Goal: Task Accomplishment & Management: Manage account settings

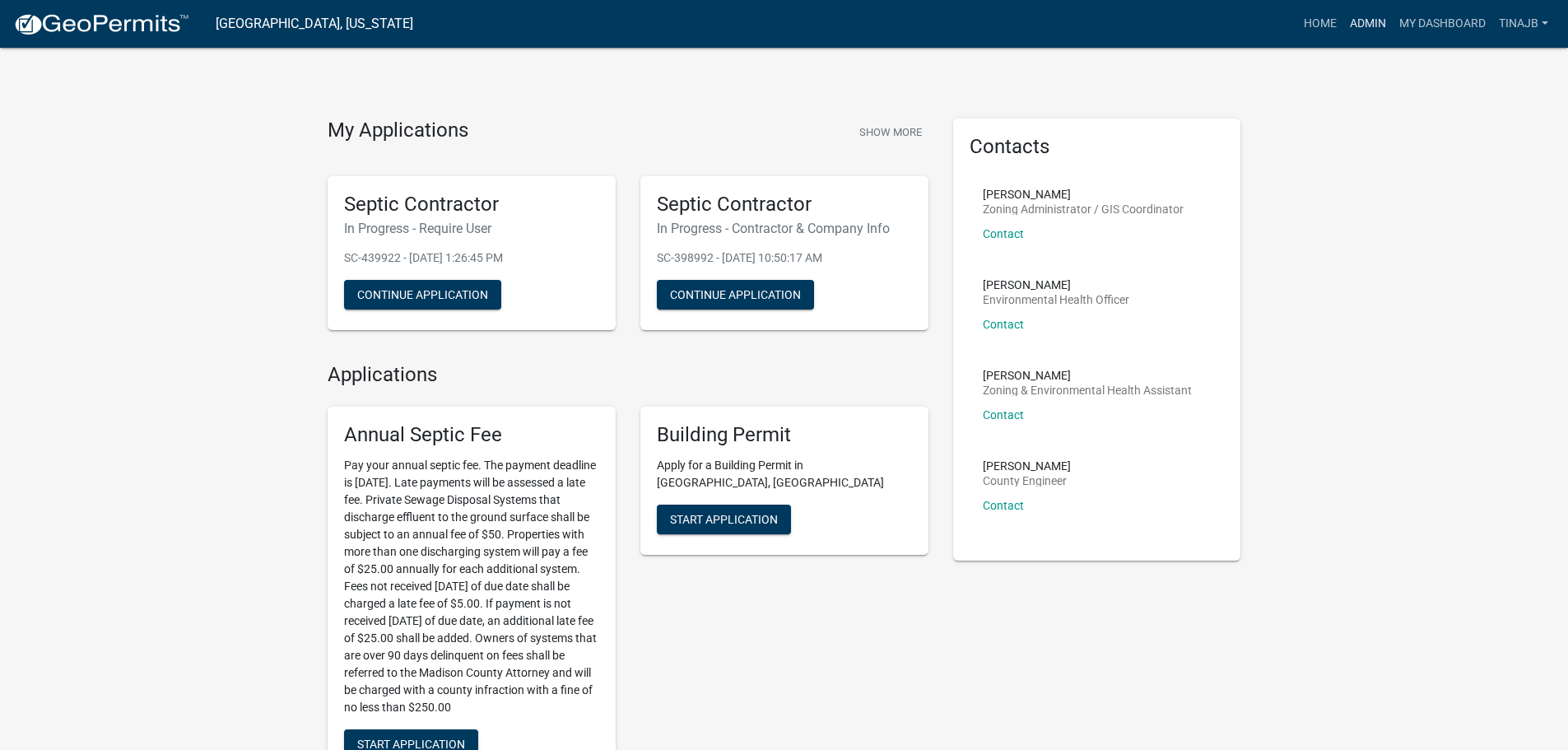
click at [1371, 26] on link "Admin" at bounding box center [1368, 24] width 49 height 32
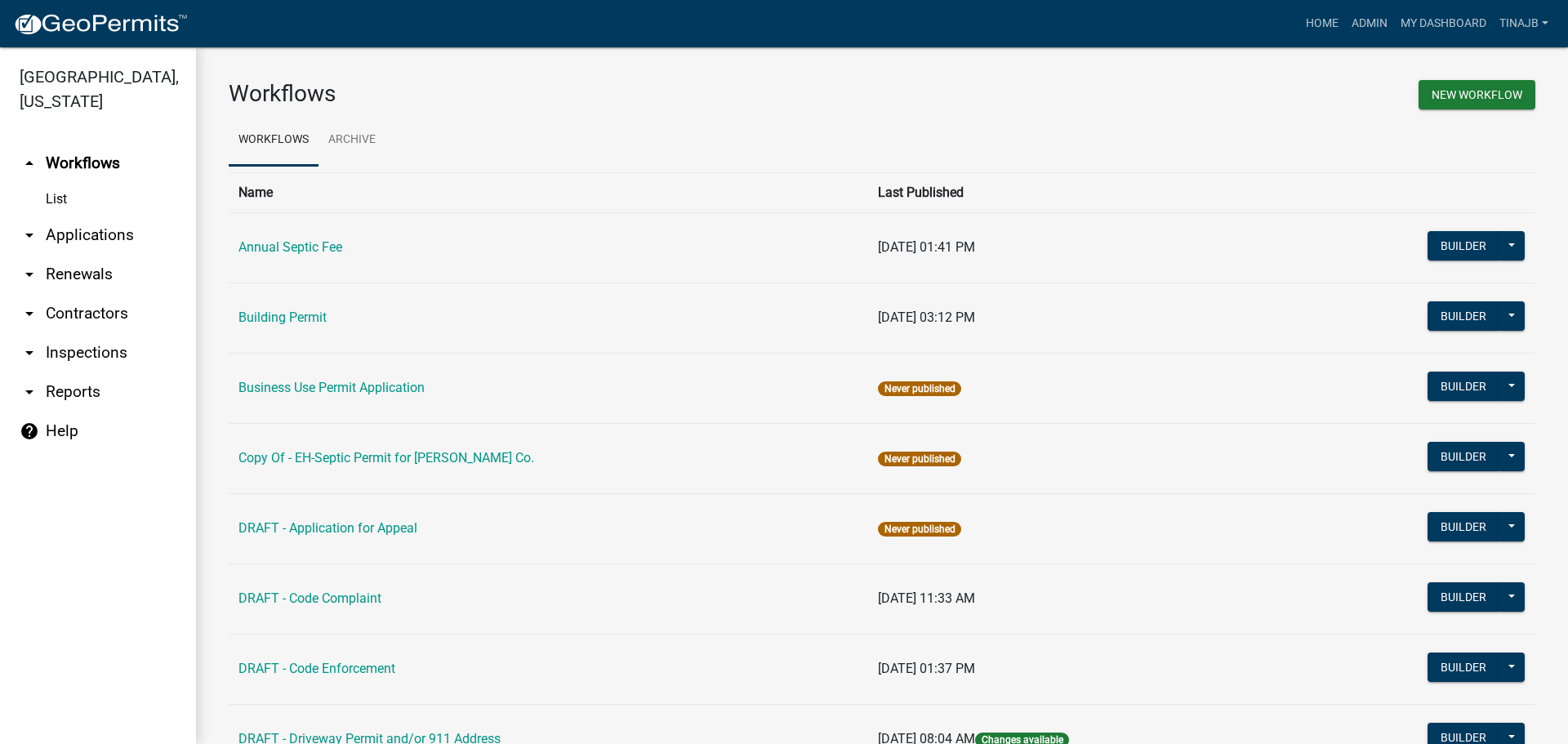
click at [48, 216] on link "arrow_drop_down Applications" at bounding box center [98, 235] width 196 height 39
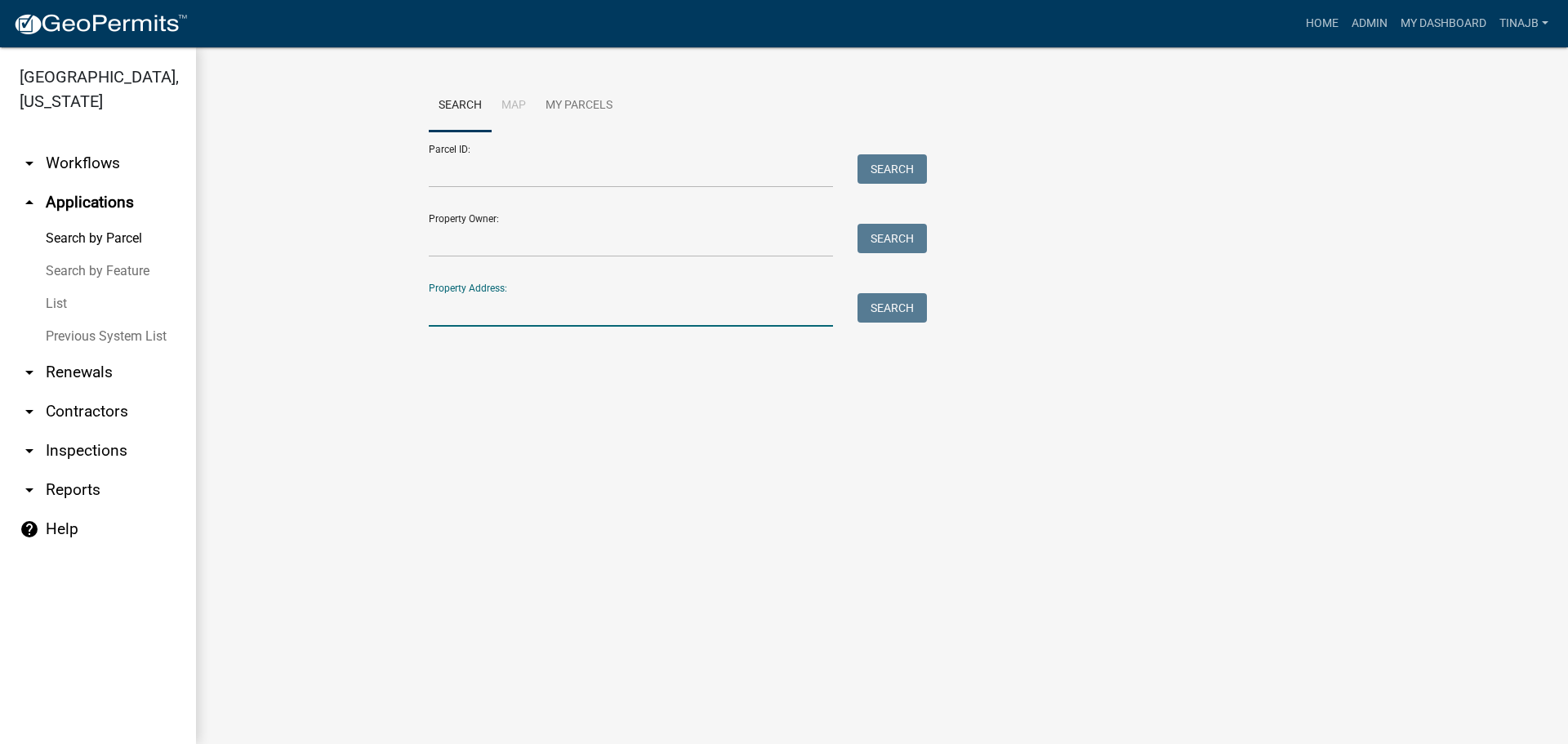
click at [510, 309] on input "Property Address:" at bounding box center [631, 310] width 404 height 33
type input "2385"
click at [898, 307] on button "Search" at bounding box center [892, 308] width 70 height 30
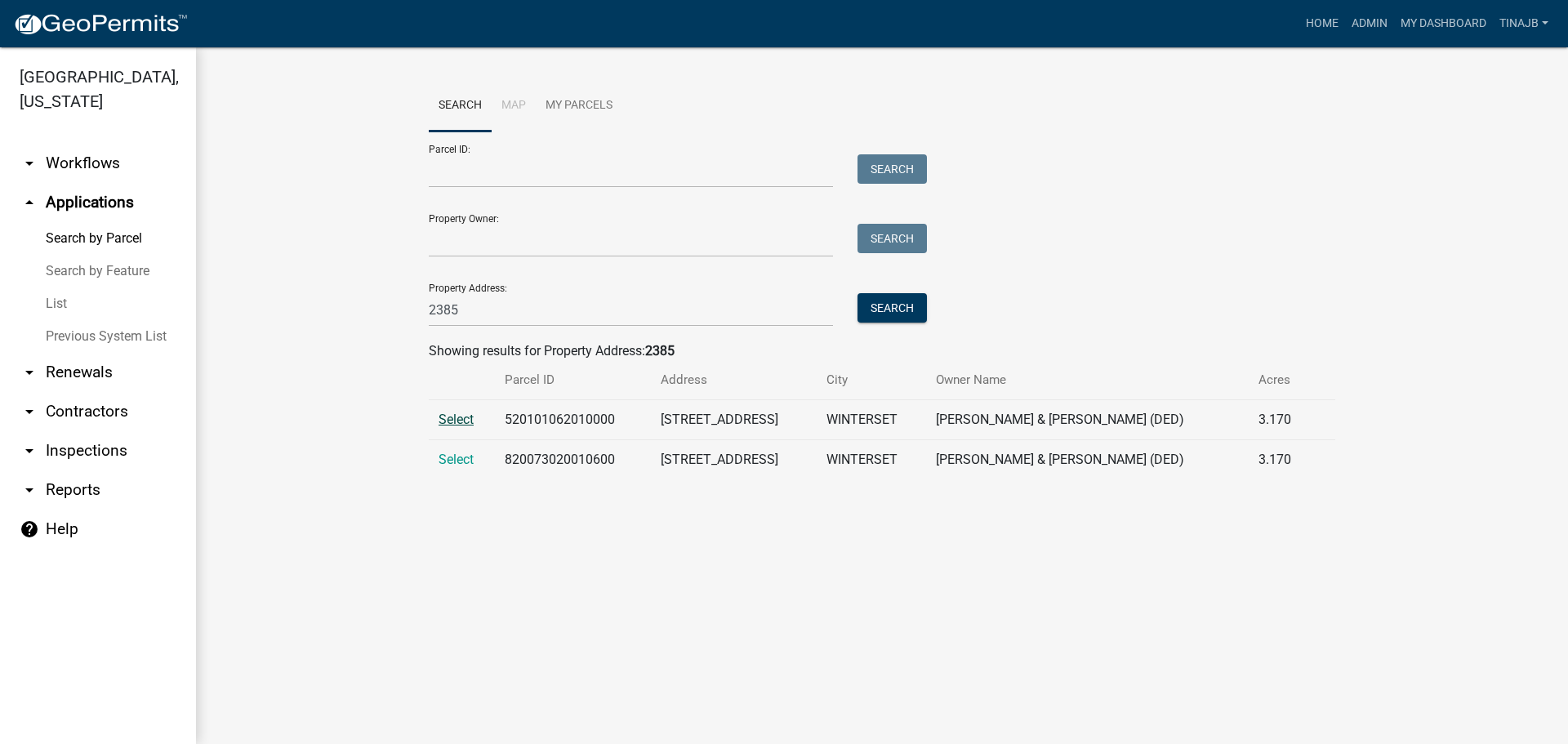
click at [461, 416] on span "Select" at bounding box center [456, 419] width 35 height 16
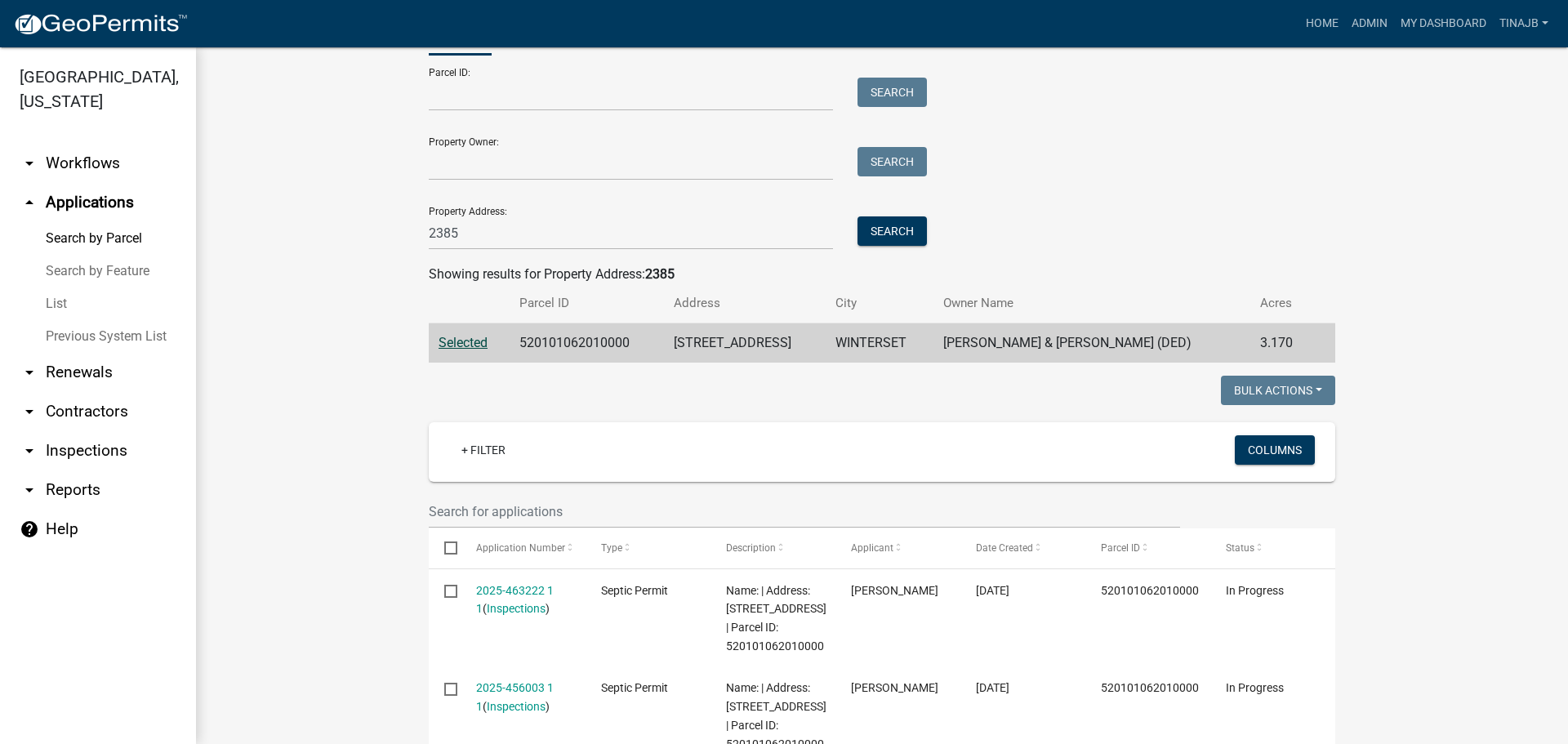
scroll to position [245, 0]
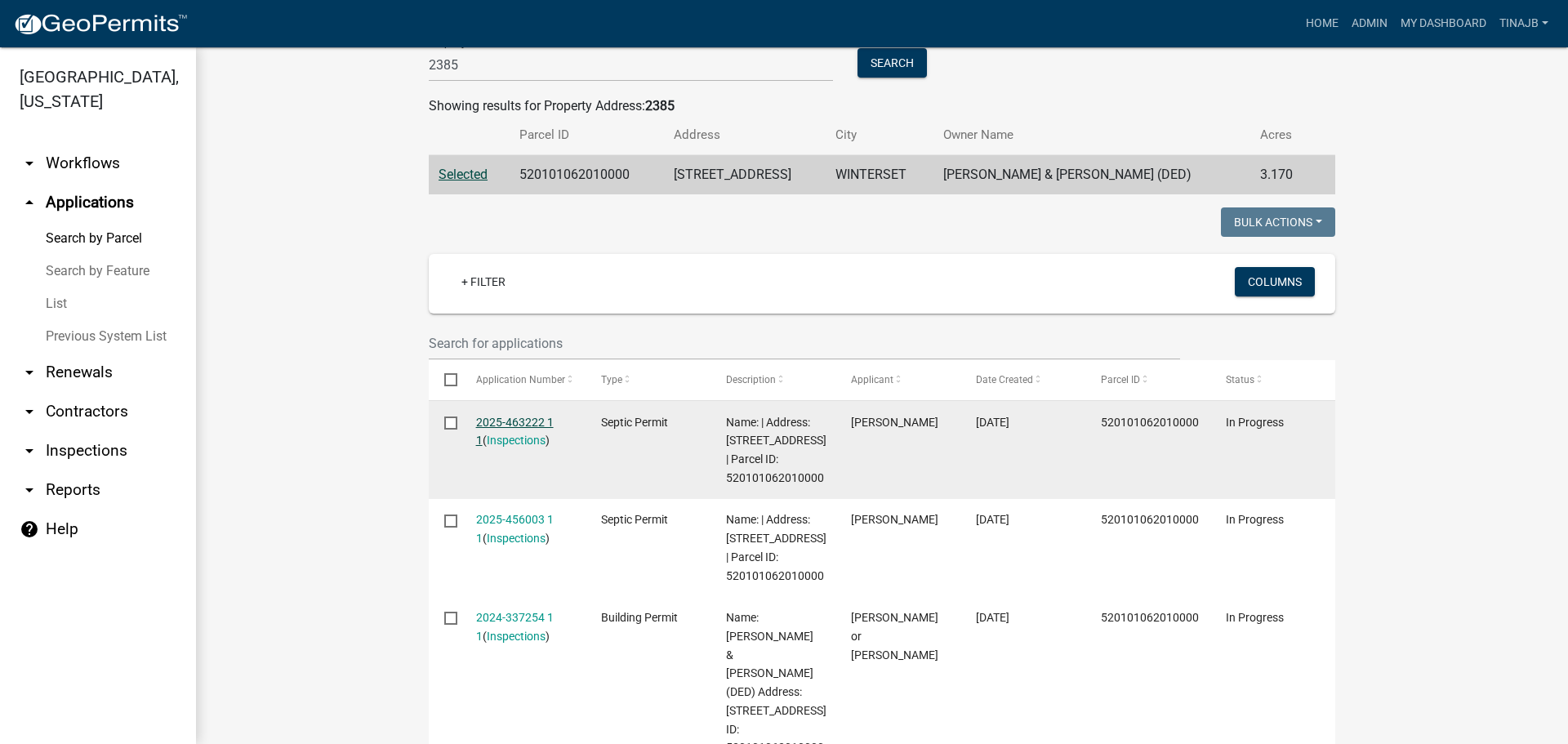
click at [501, 416] on link "2025-463222 1 1" at bounding box center [515, 432] width 77 height 32
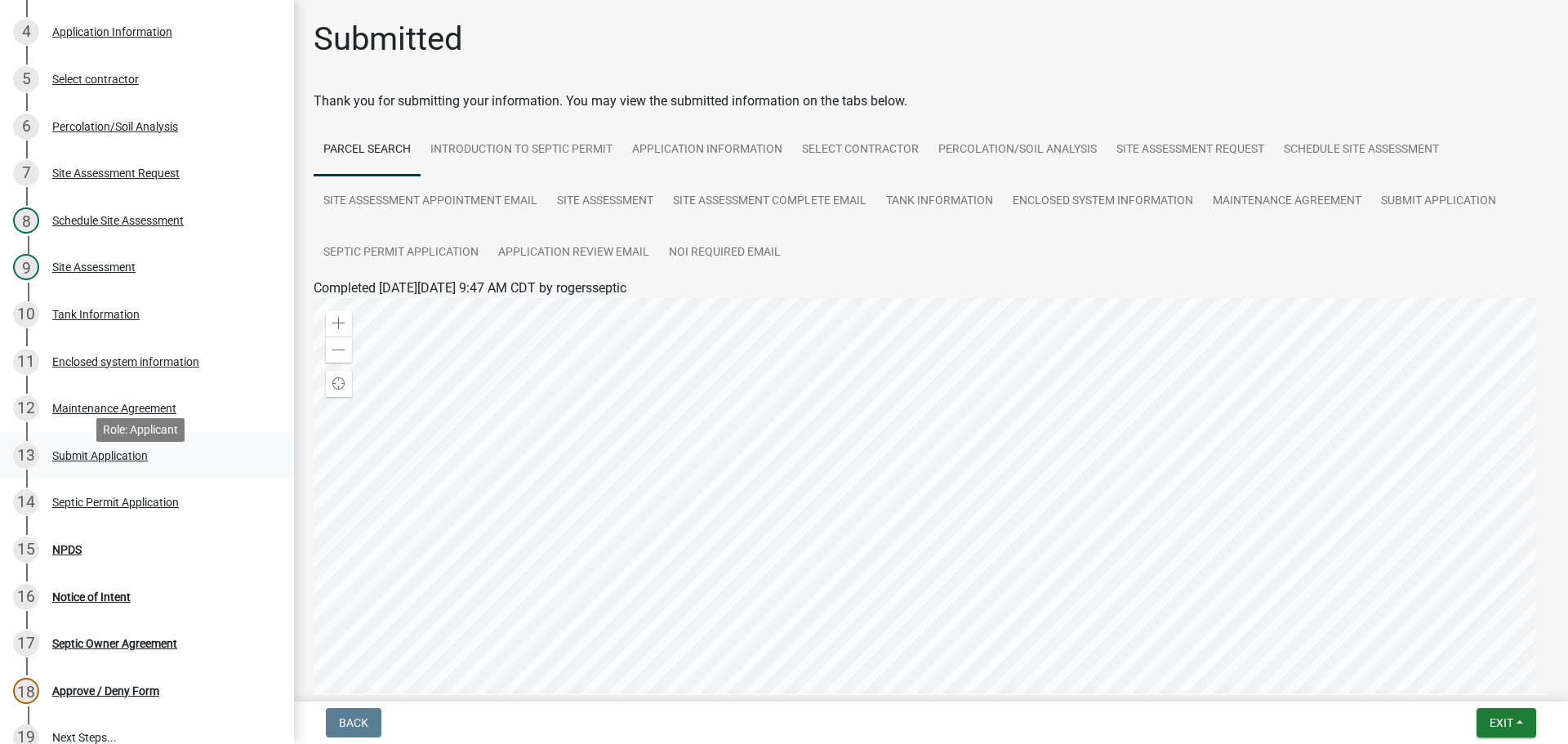
scroll to position [164, 0]
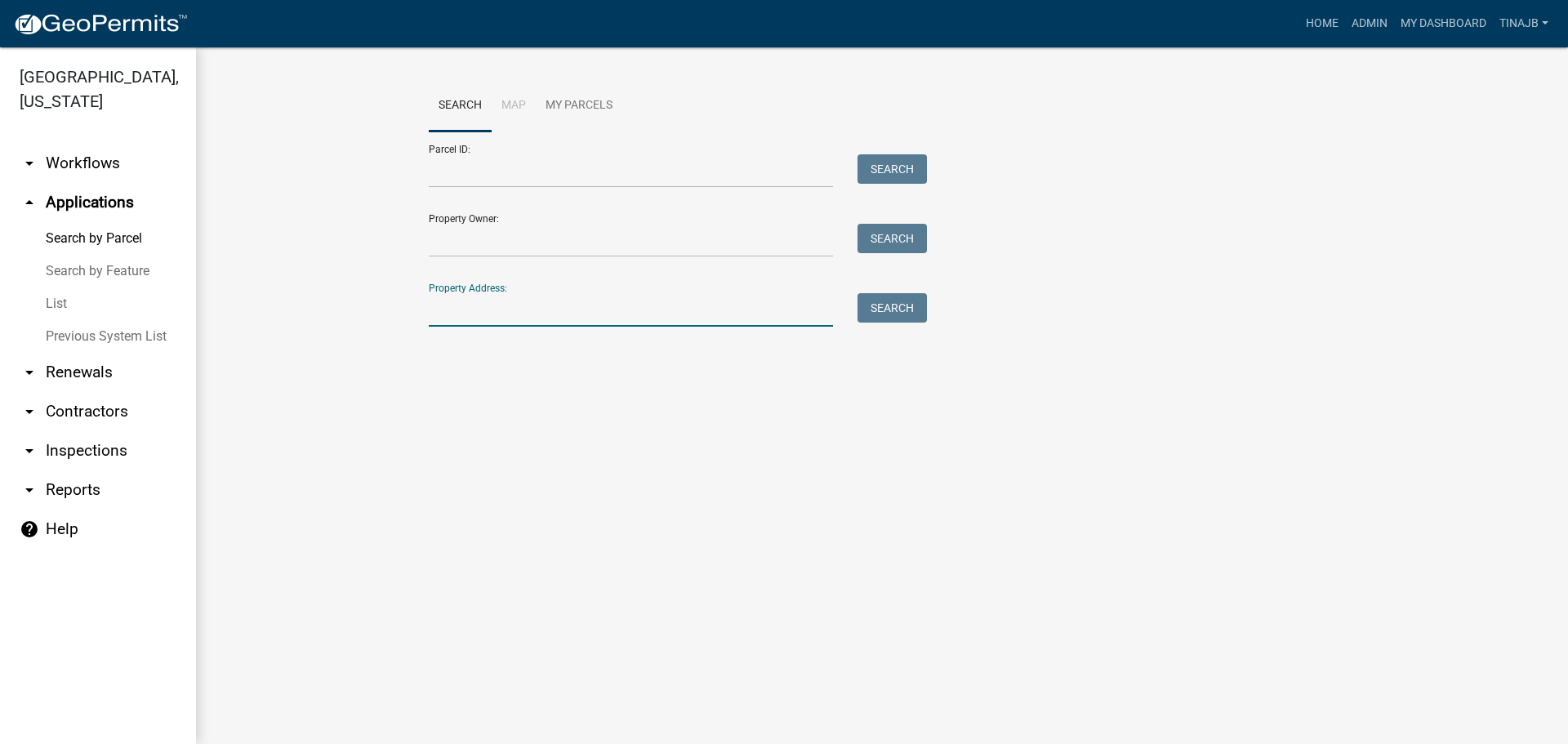
click at [546, 314] on input "Property Address:" at bounding box center [631, 310] width 404 height 33
type input "2385"
click at [912, 309] on button "Search" at bounding box center [892, 308] width 70 height 30
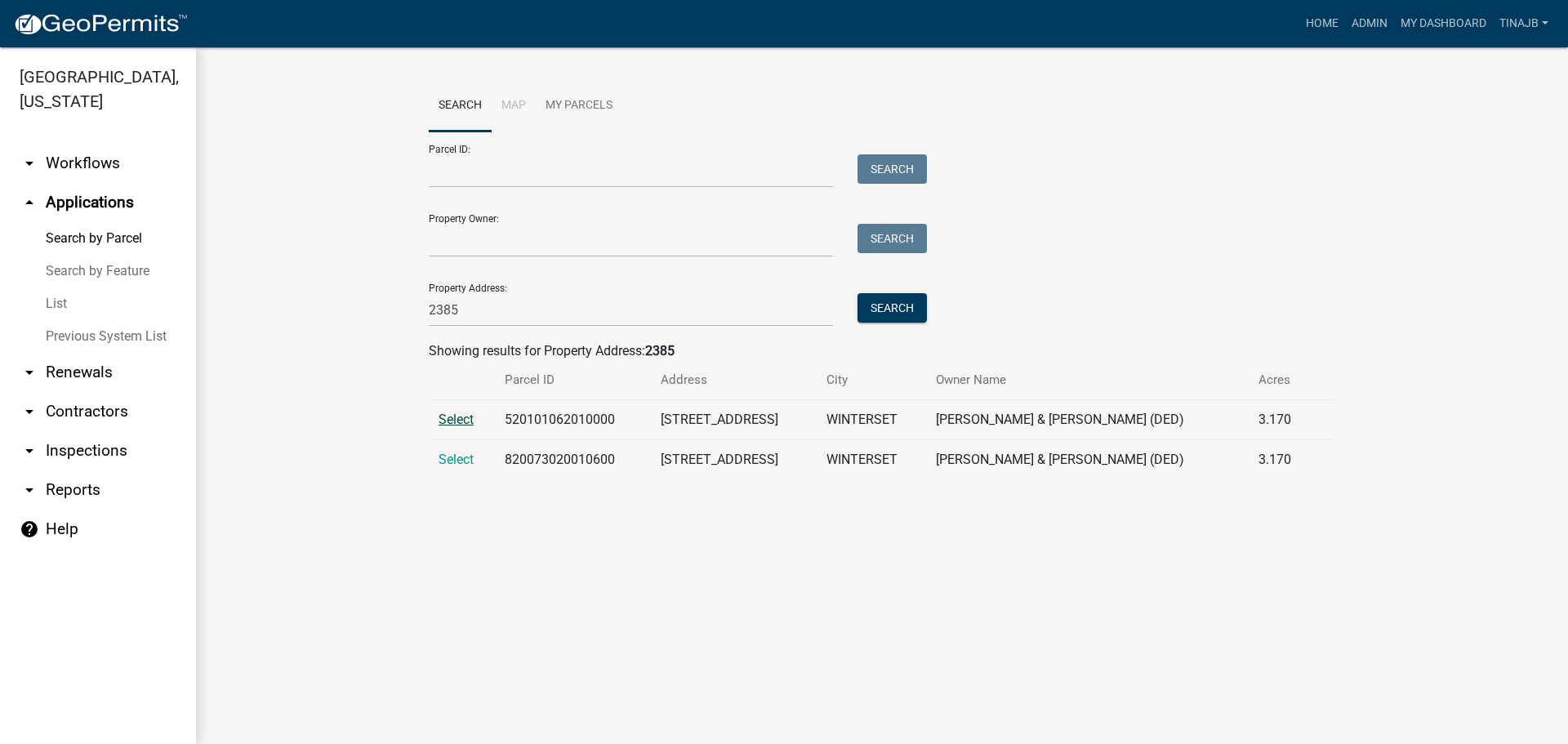
click at [457, 418] on span "Select" at bounding box center [456, 419] width 35 height 16
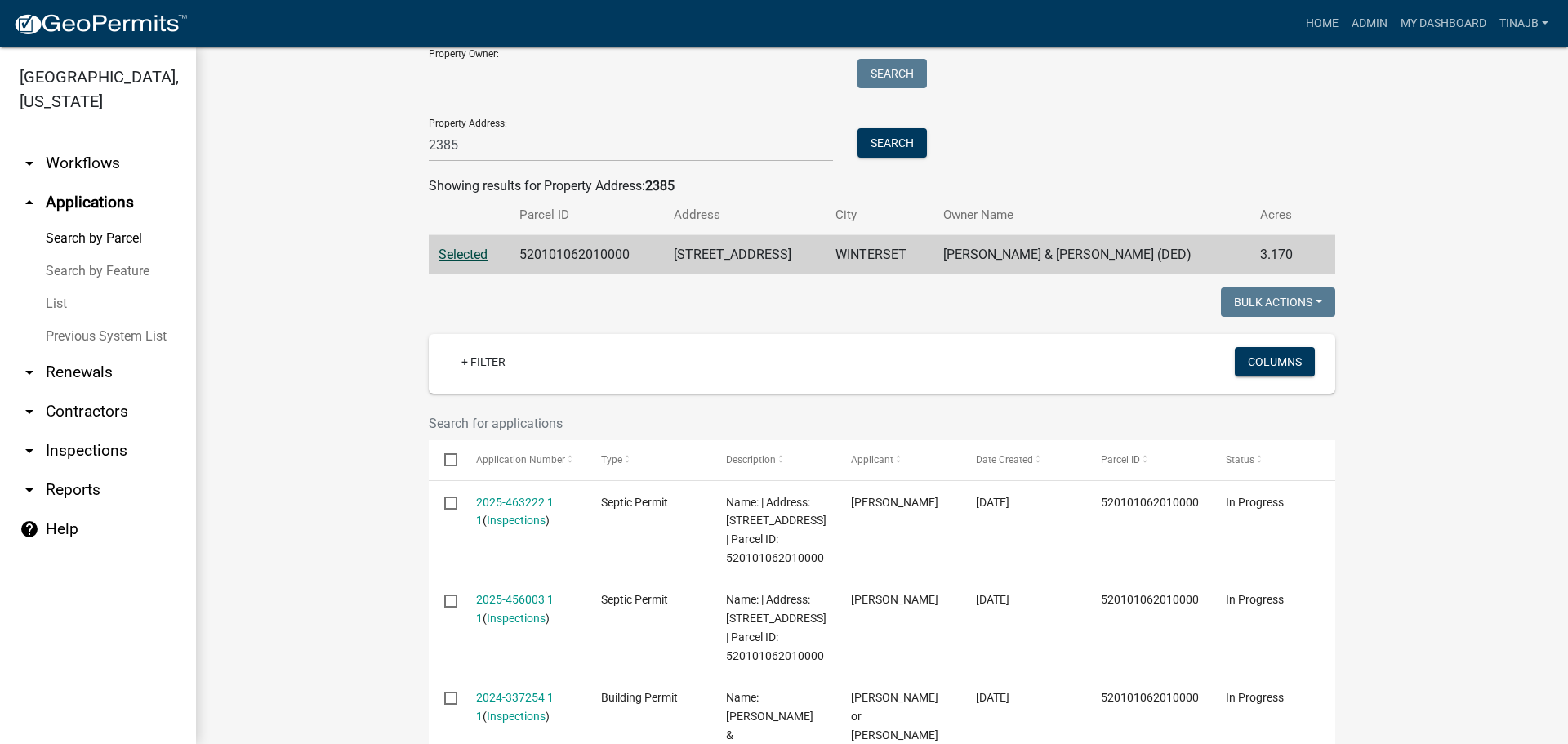
scroll to position [326, 0]
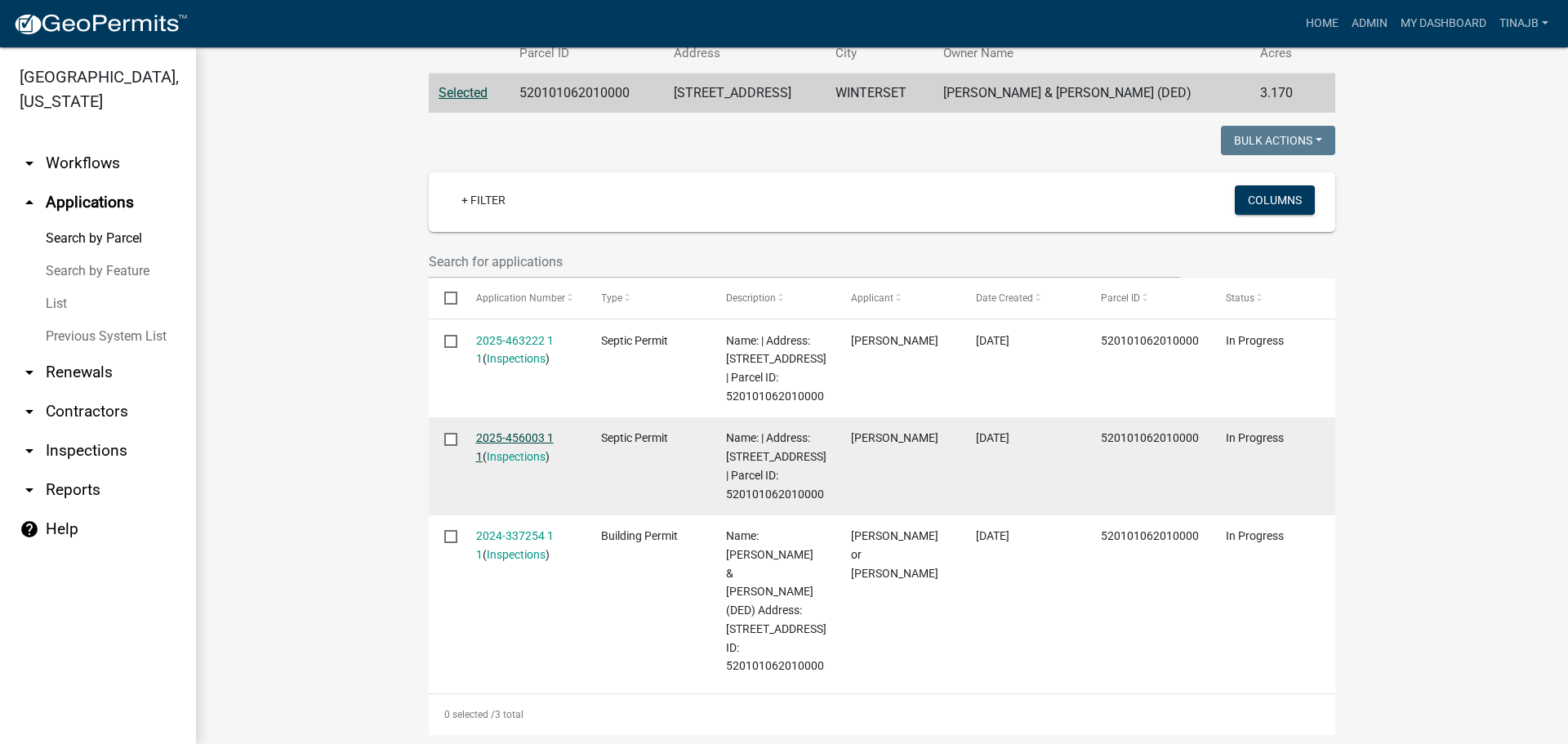
click at [499, 451] on link "2025-456003 1 1" at bounding box center [515, 446] width 77 height 32
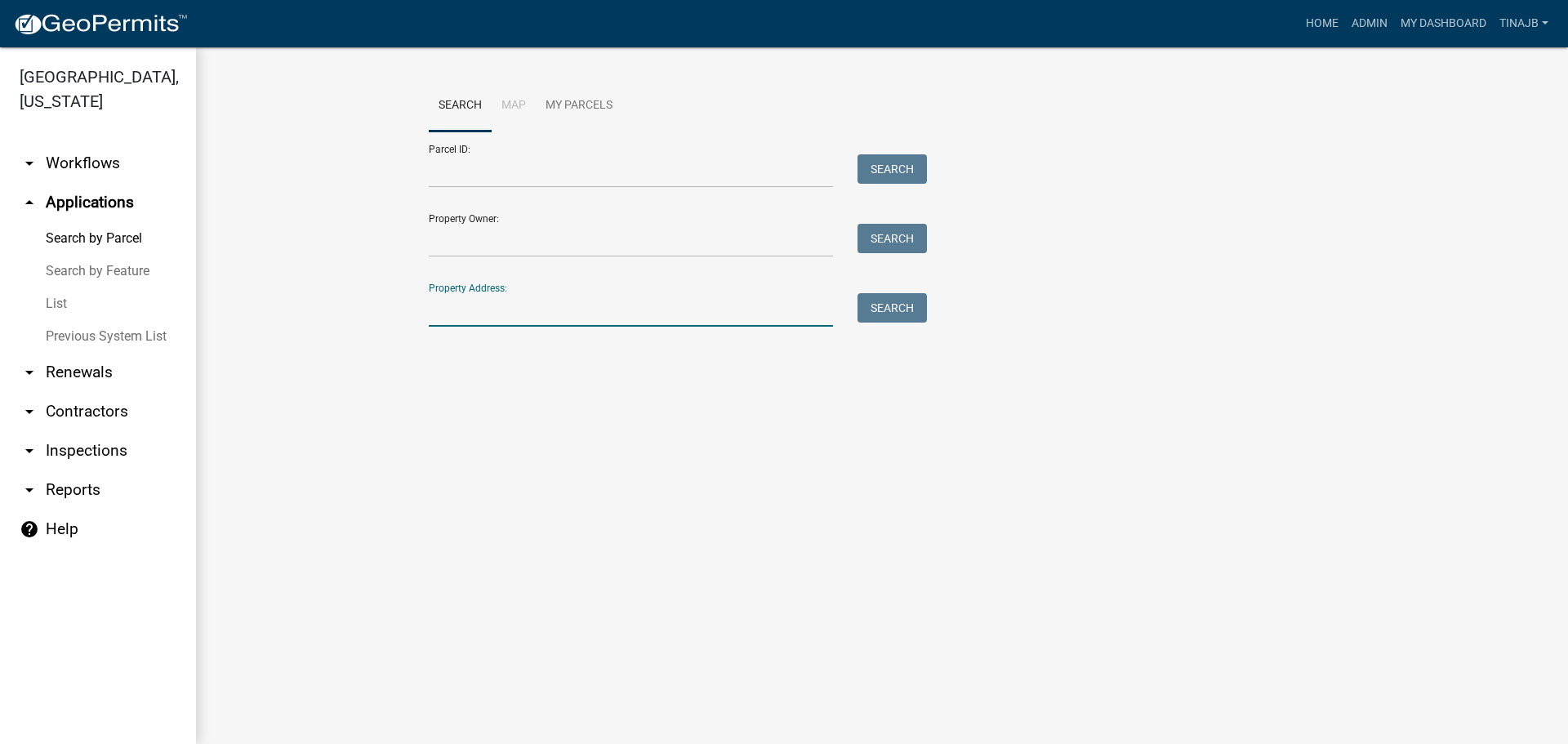
click at [498, 321] on input "Property Address:" at bounding box center [631, 310] width 404 height 33
type input "2385"
click at [899, 311] on button "Search" at bounding box center [892, 308] width 70 height 30
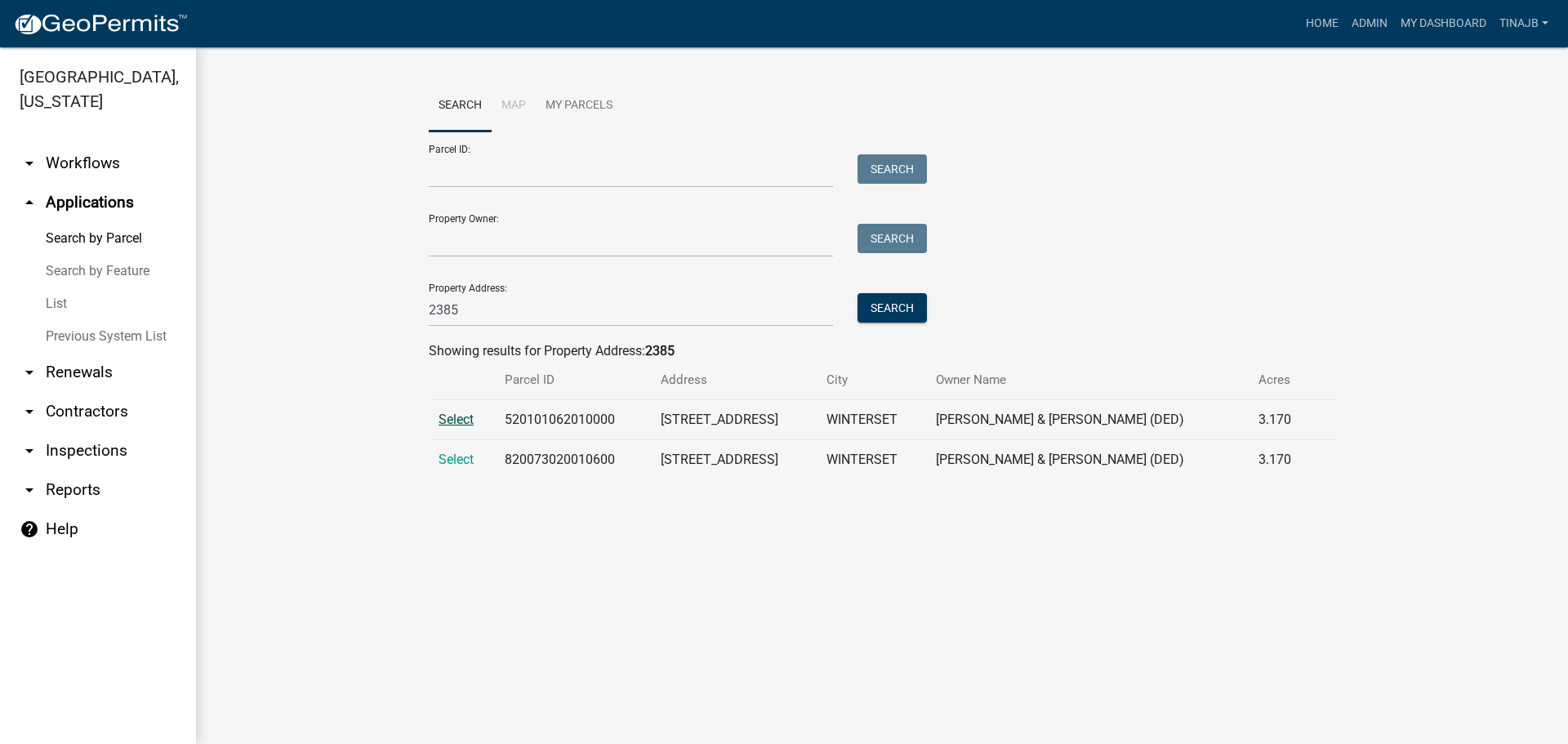
click at [448, 422] on span "Select" at bounding box center [456, 419] width 35 height 16
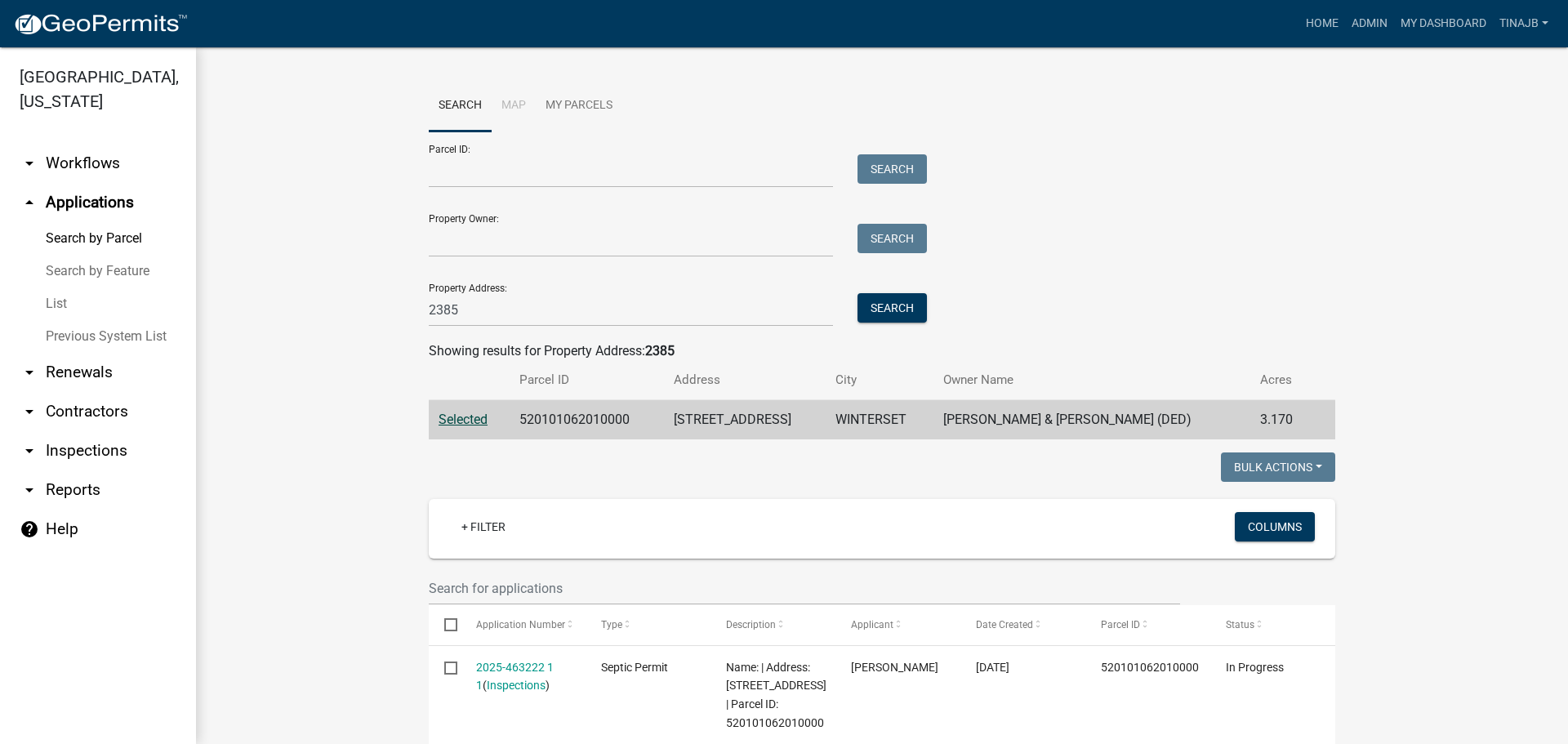
scroll to position [326, 0]
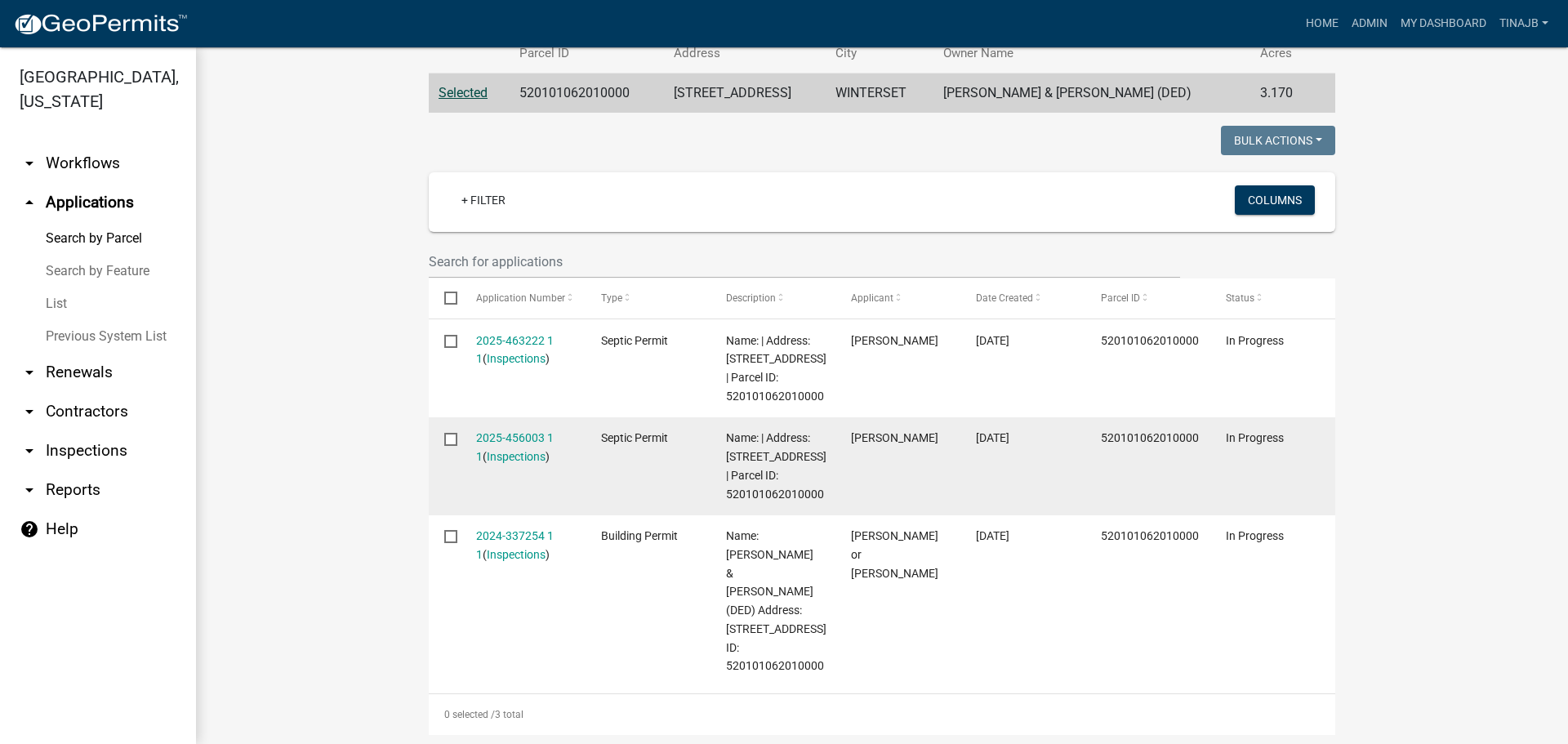
click at [444, 443] on input "checkbox" at bounding box center [449, 438] width 10 height 10
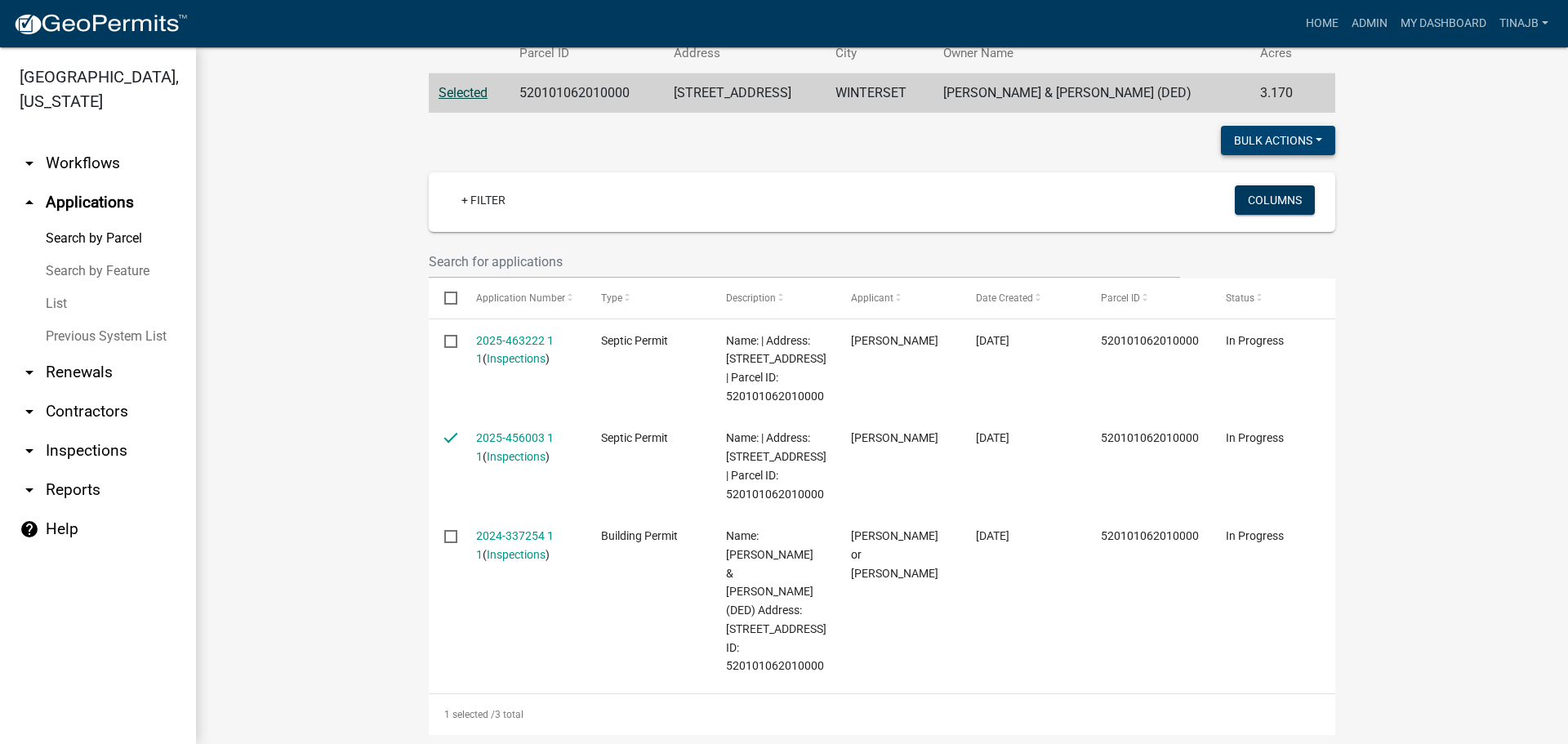
click at [1281, 137] on button "Bulk Actions" at bounding box center [1278, 140] width 114 height 30
click at [1235, 183] on button "Void" at bounding box center [1270, 183] width 131 height 39
checkbox input "false"
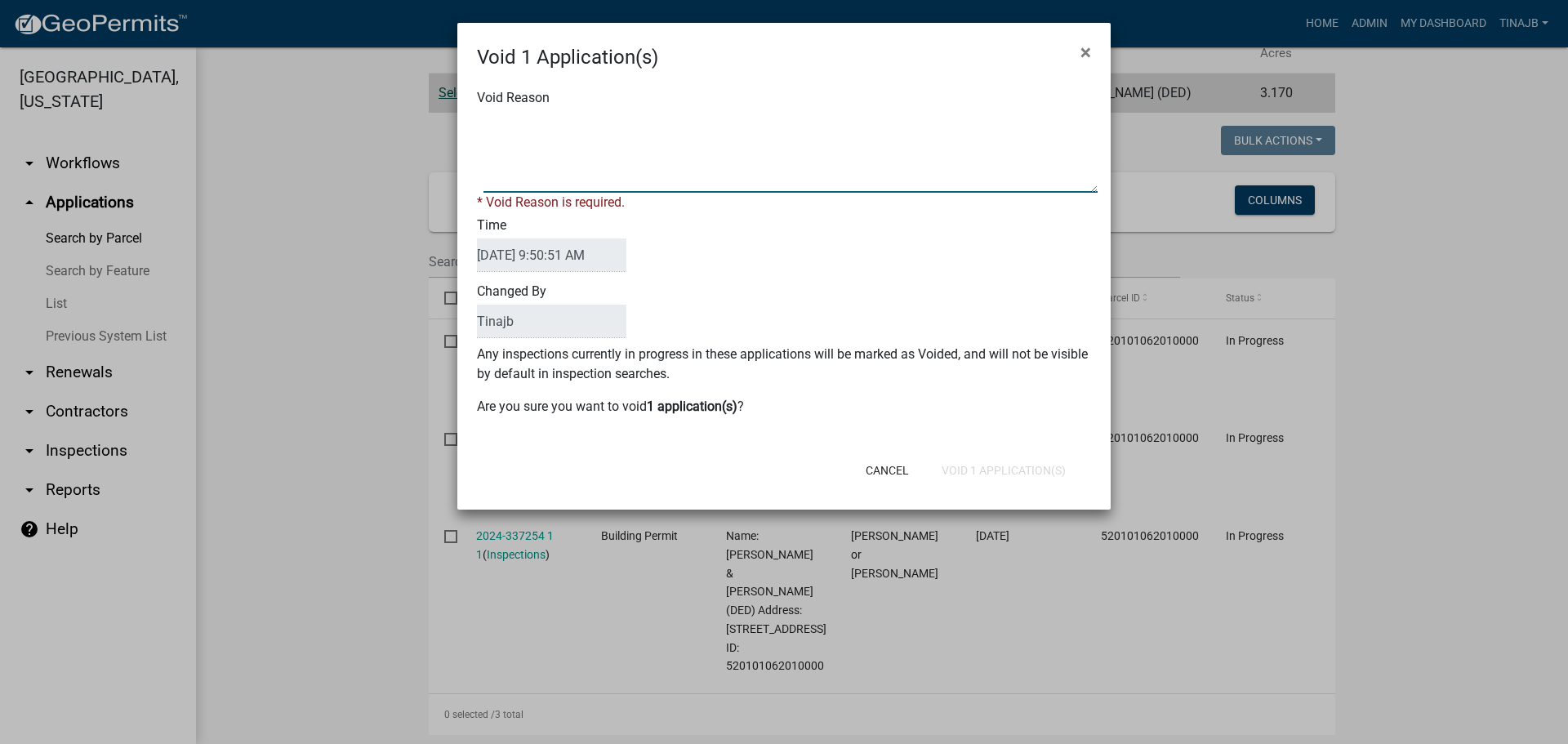
click at [535, 128] on textarea "Void Reason" at bounding box center [791, 152] width 615 height 82
type textarea "duplicate"
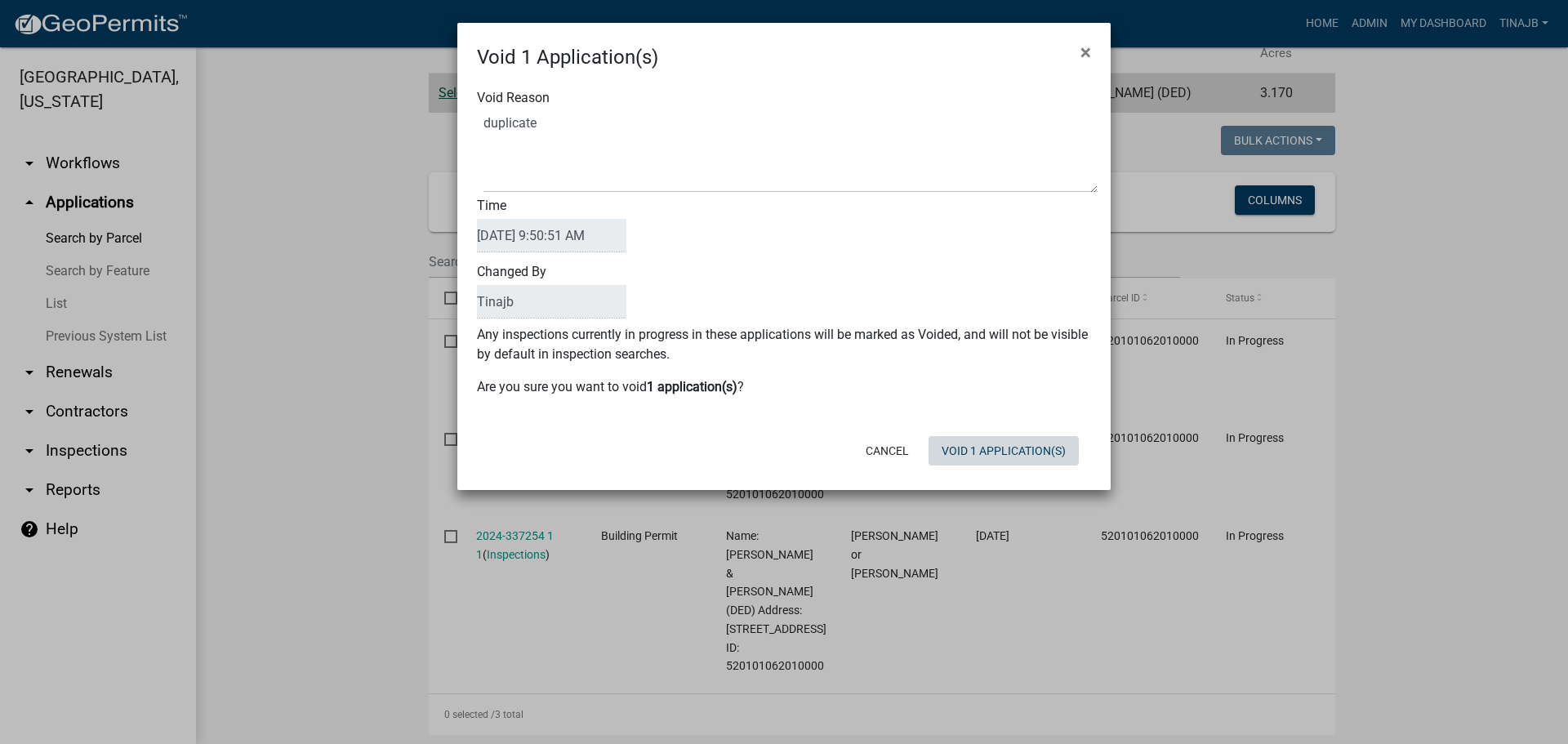
click at [1002, 478] on div "Void 1 Application(s) × Void Reason Time [DATE] 9:50:51 AM Changed By Tinajb An…" at bounding box center [784, 256] width 654 height 467
click at [1003, 452] on button "Void 1 Application(s)" at bounding box center [1004, 451] width 151 height 30
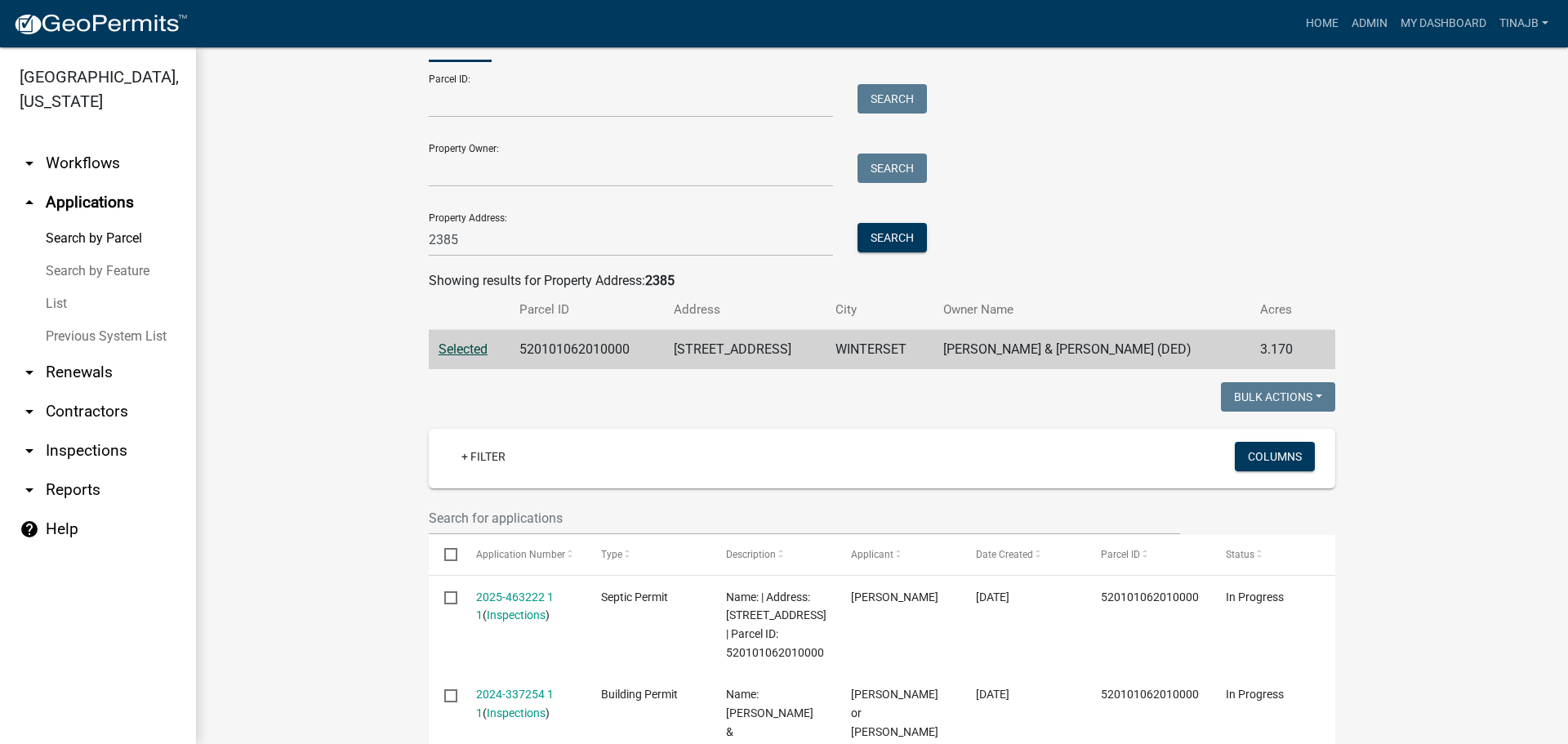
scroll to position [164, 0]
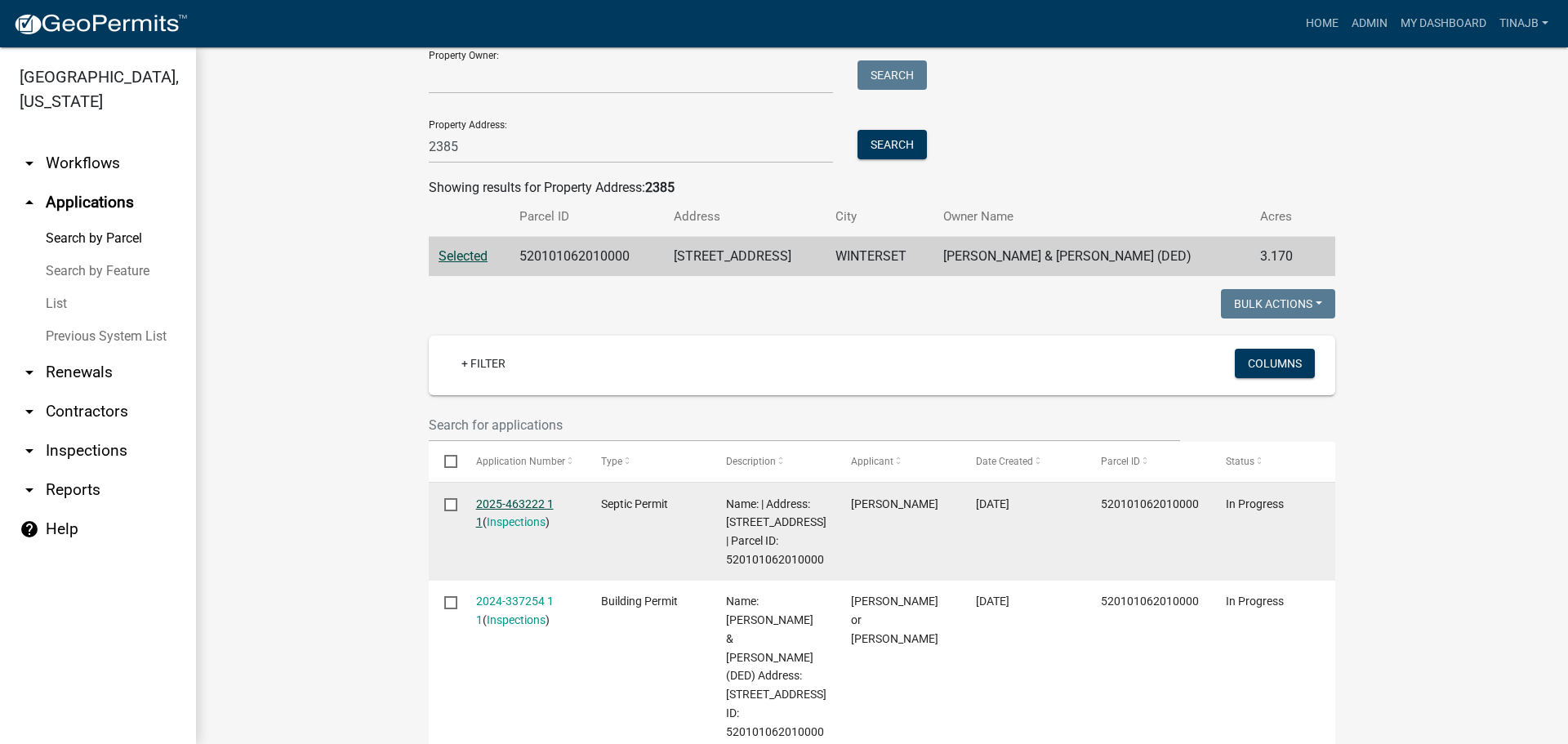
click at [507, 498] on link "2025-463222 1 1" at bounding box center [515, 513] width 77 height 32
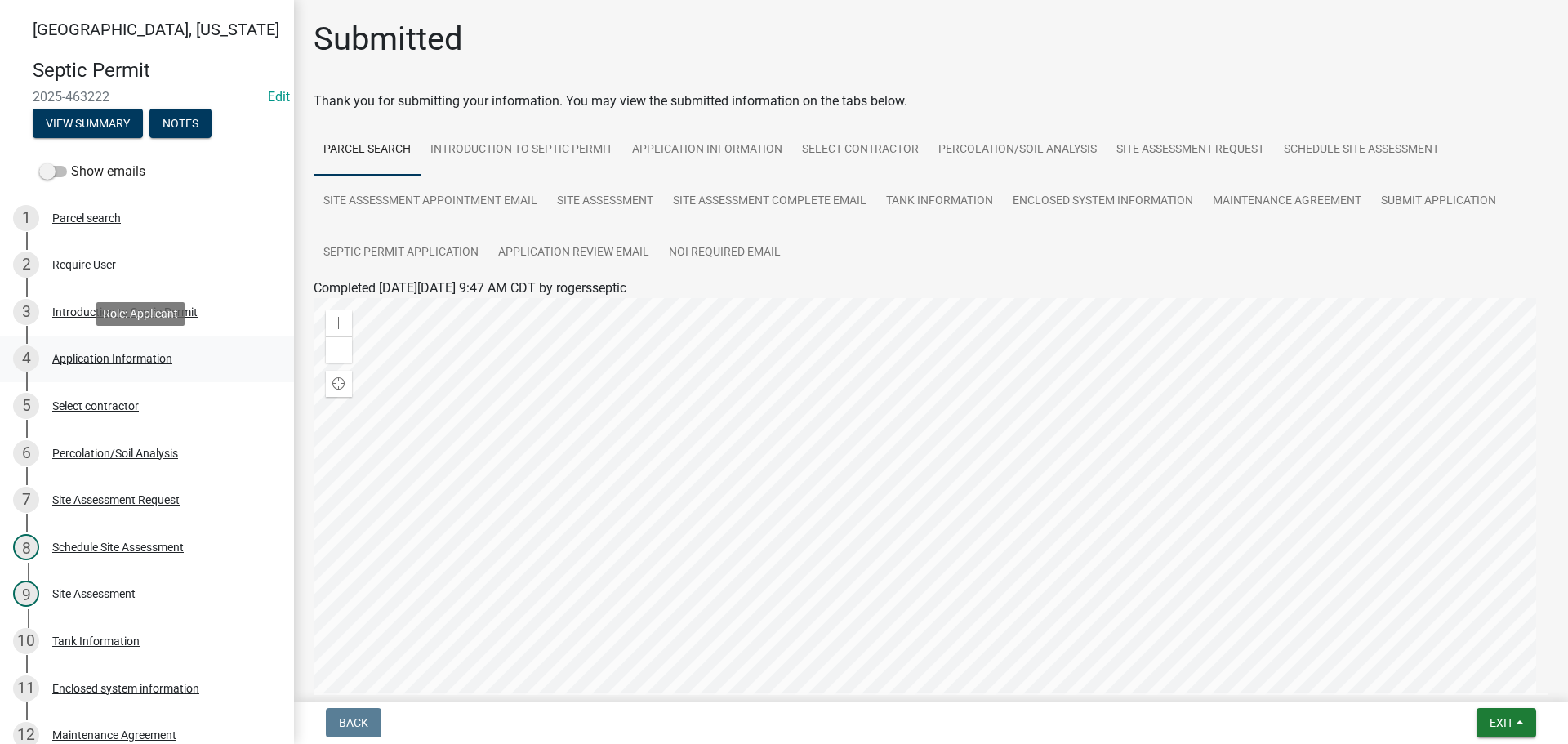
click at [99, 359] on div "Application Information" at bounding box center [112, 358] width 120 height 11
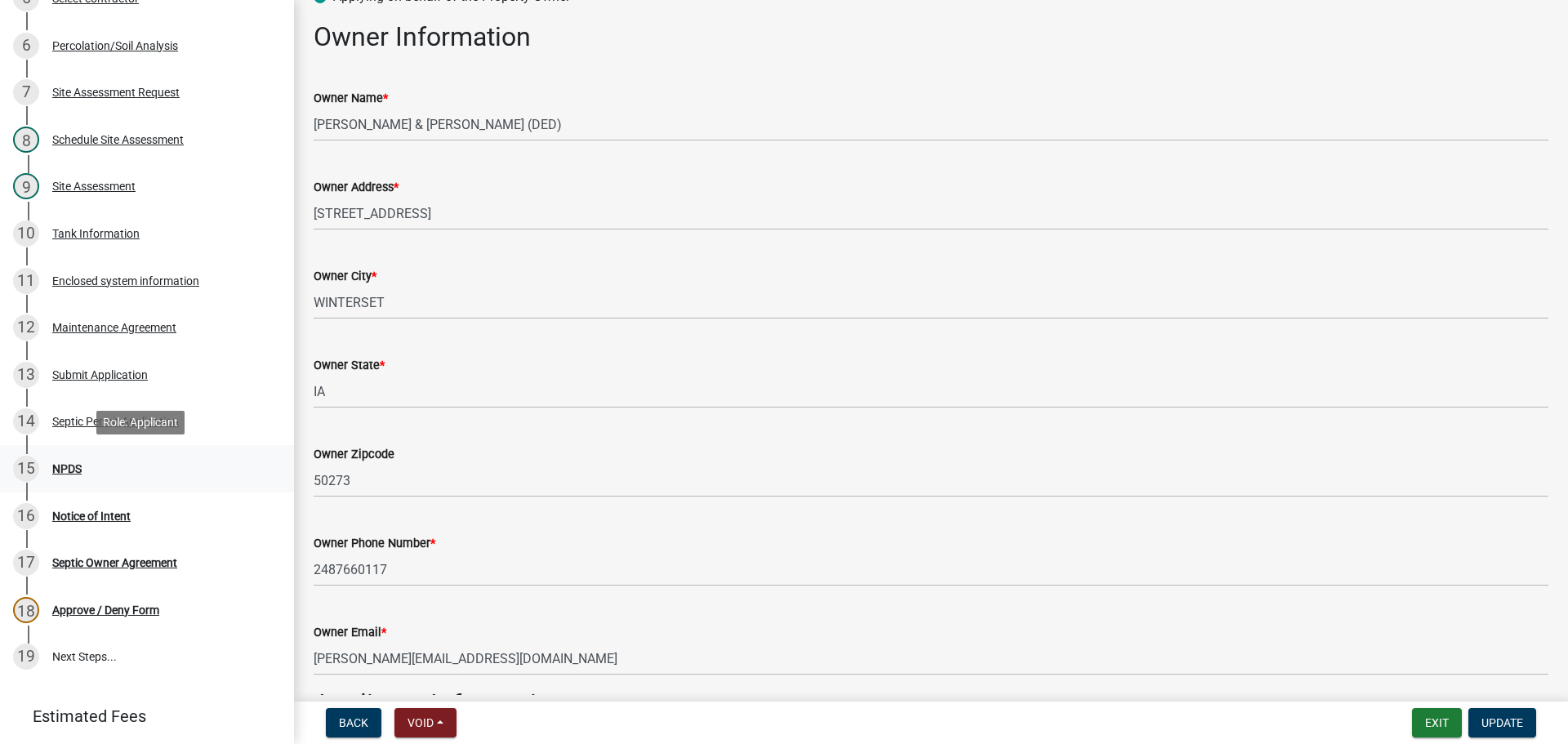
scroll to position [408, 0]
click at [74, 473] on div "NPDS" at bounding box center [67, 467] width 30 height 11
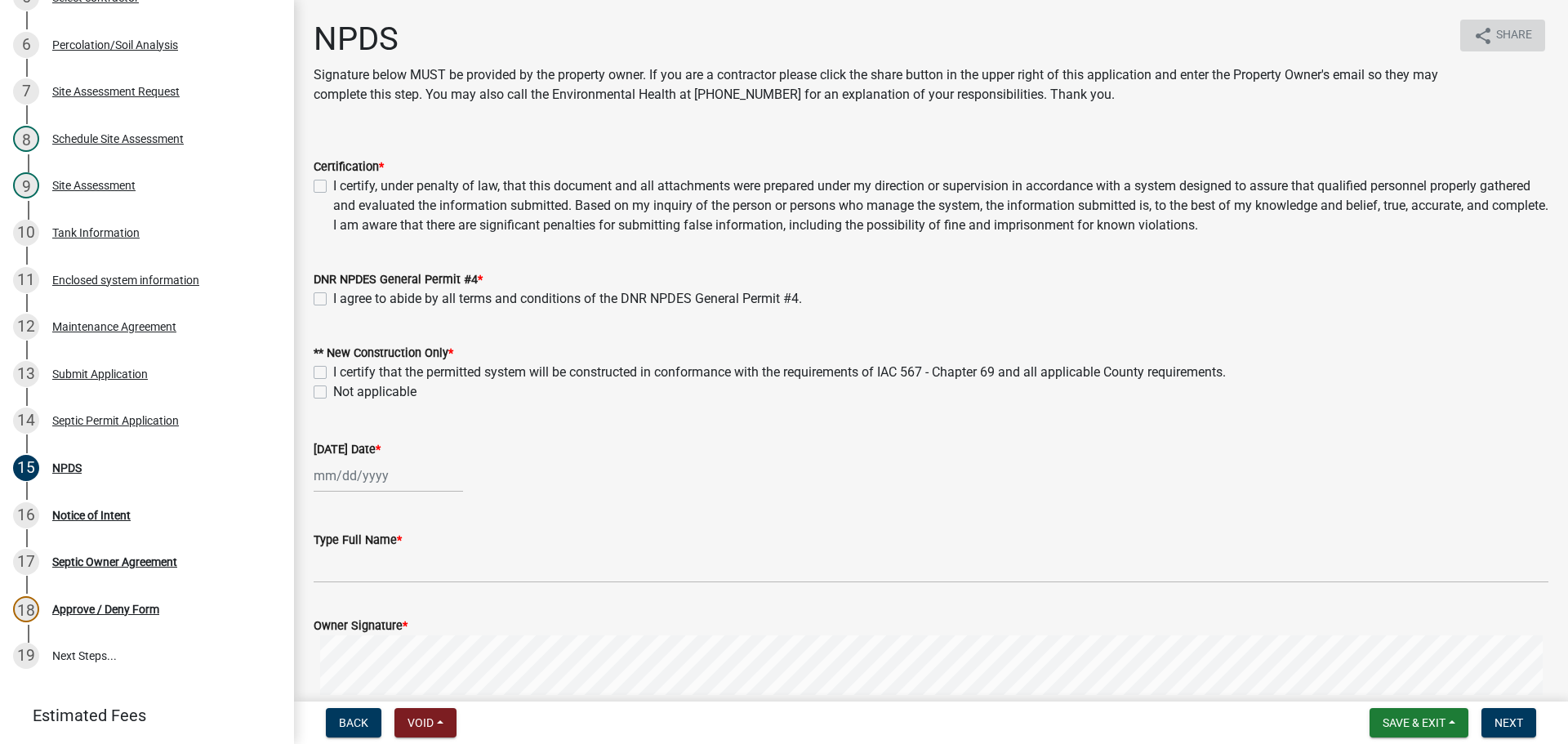
click at [1497, 33] on span "Share" at bounding box center [1514, 36] width 36 height 20
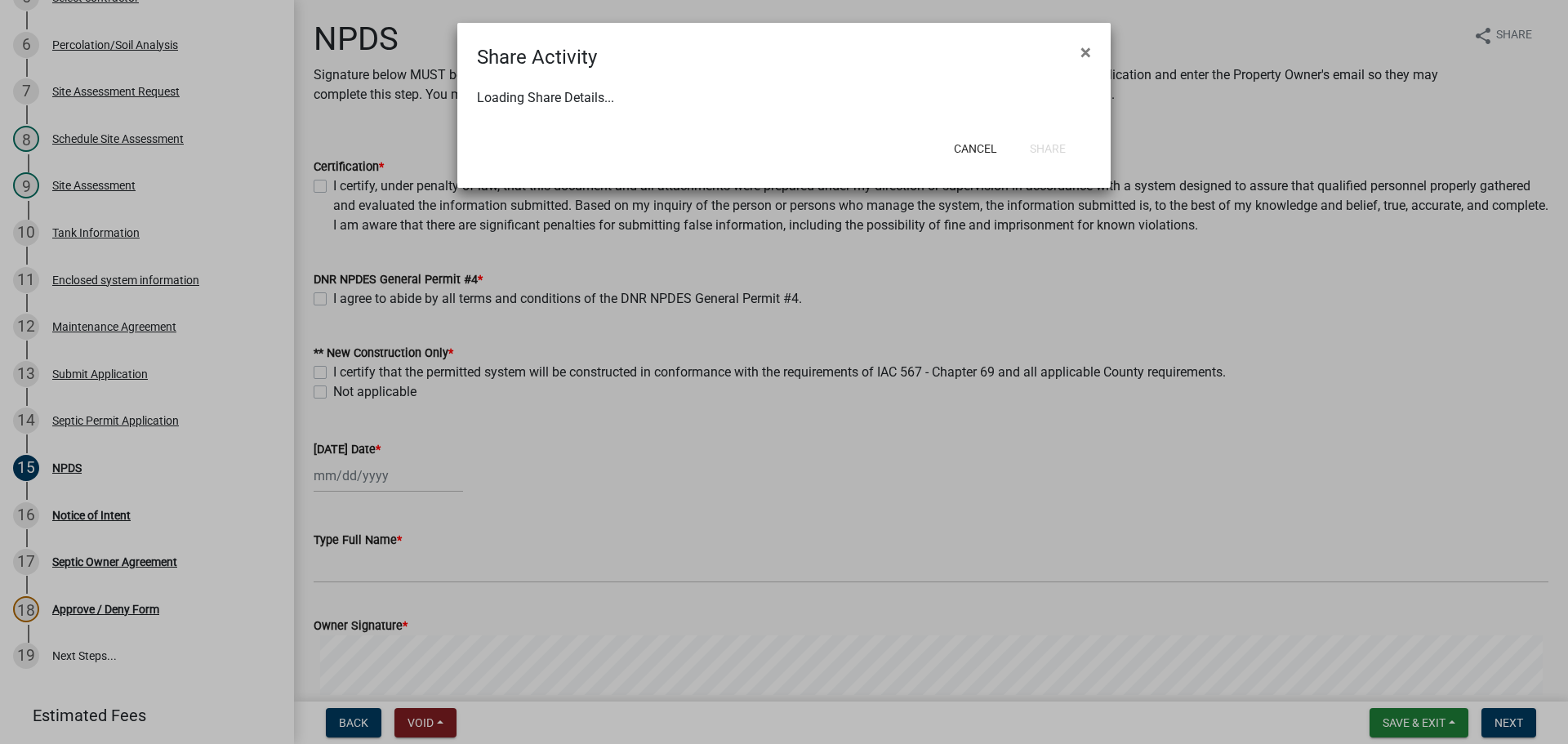
select select "1"
select select "0"
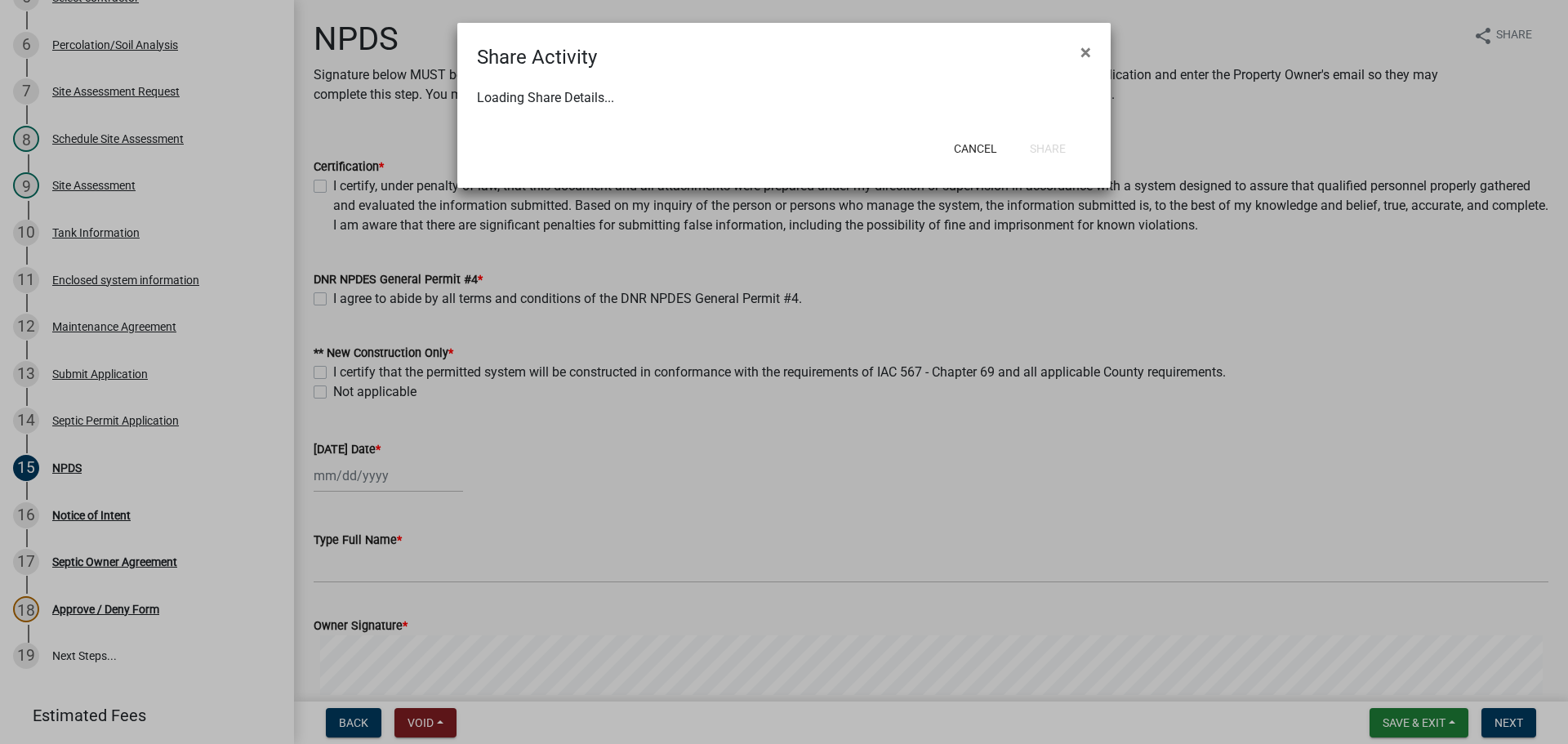
select select "0"
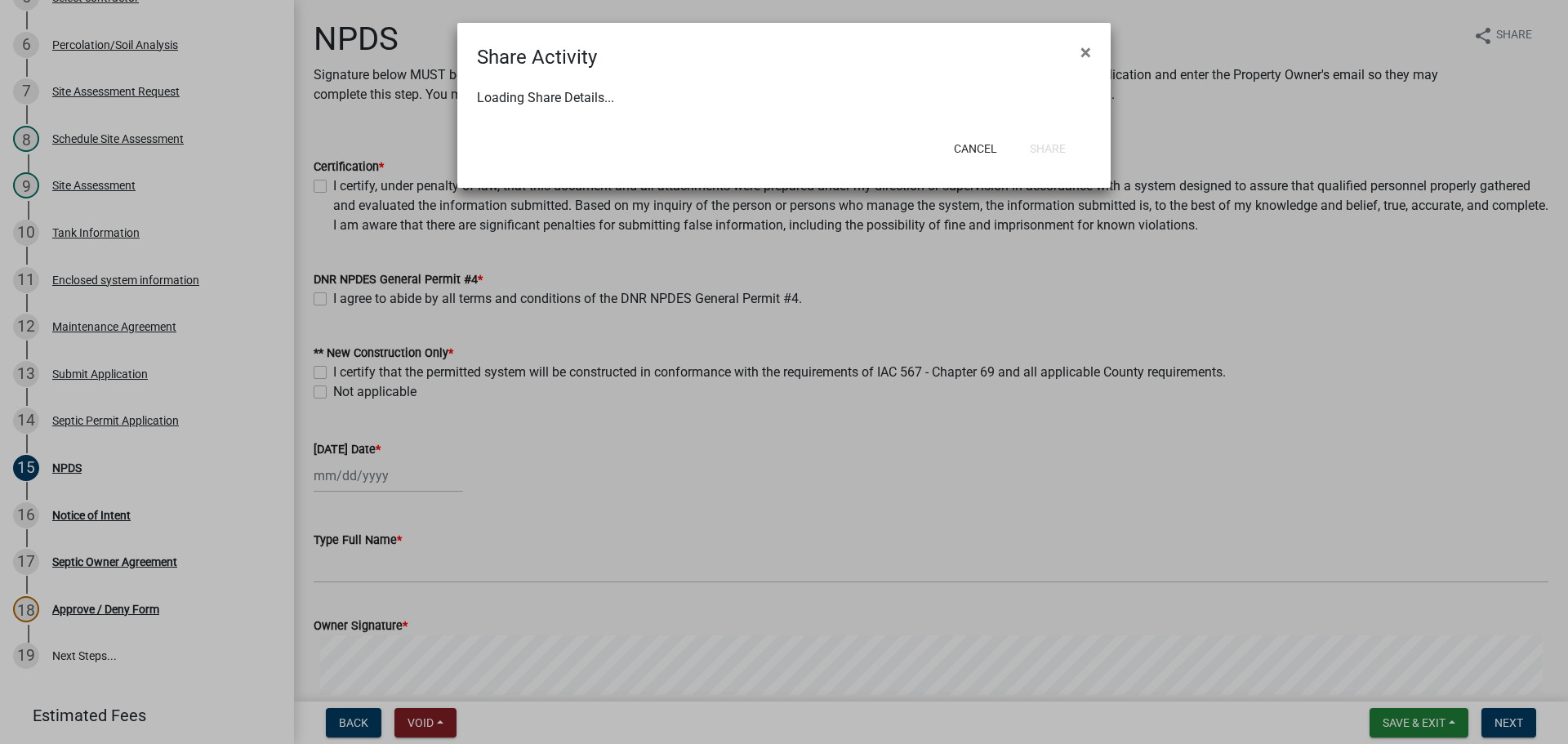
select select "0"
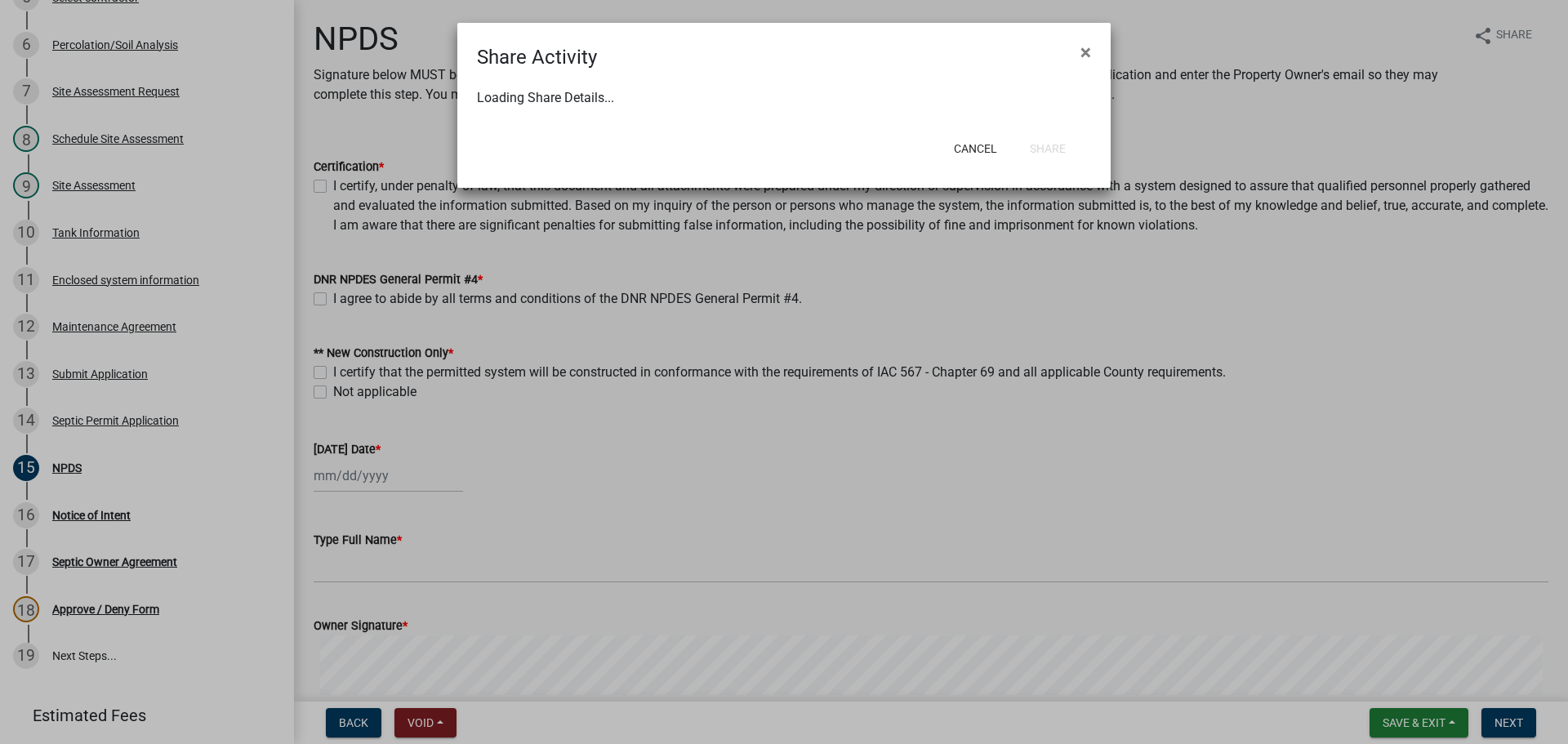
select select "0"
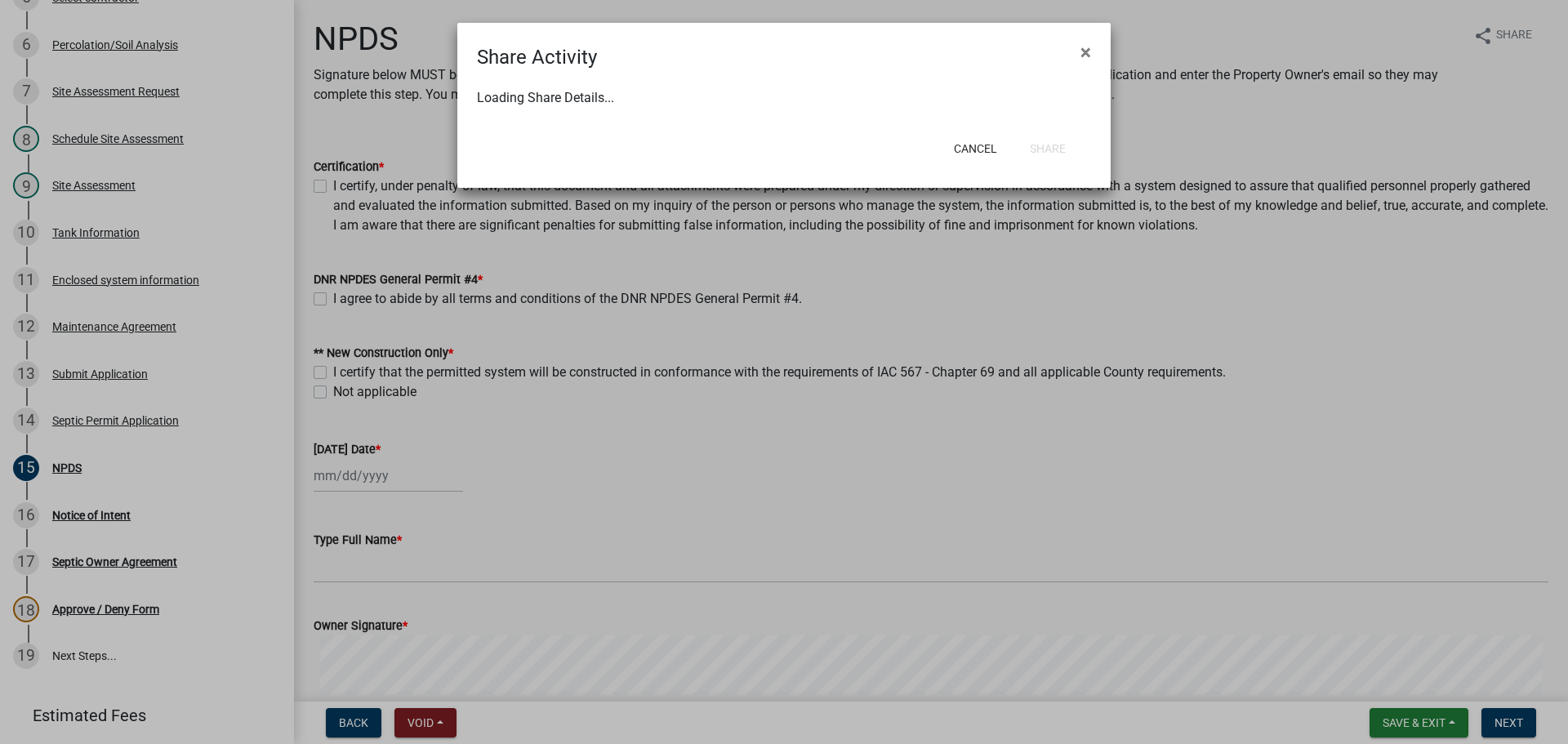
select select "0"
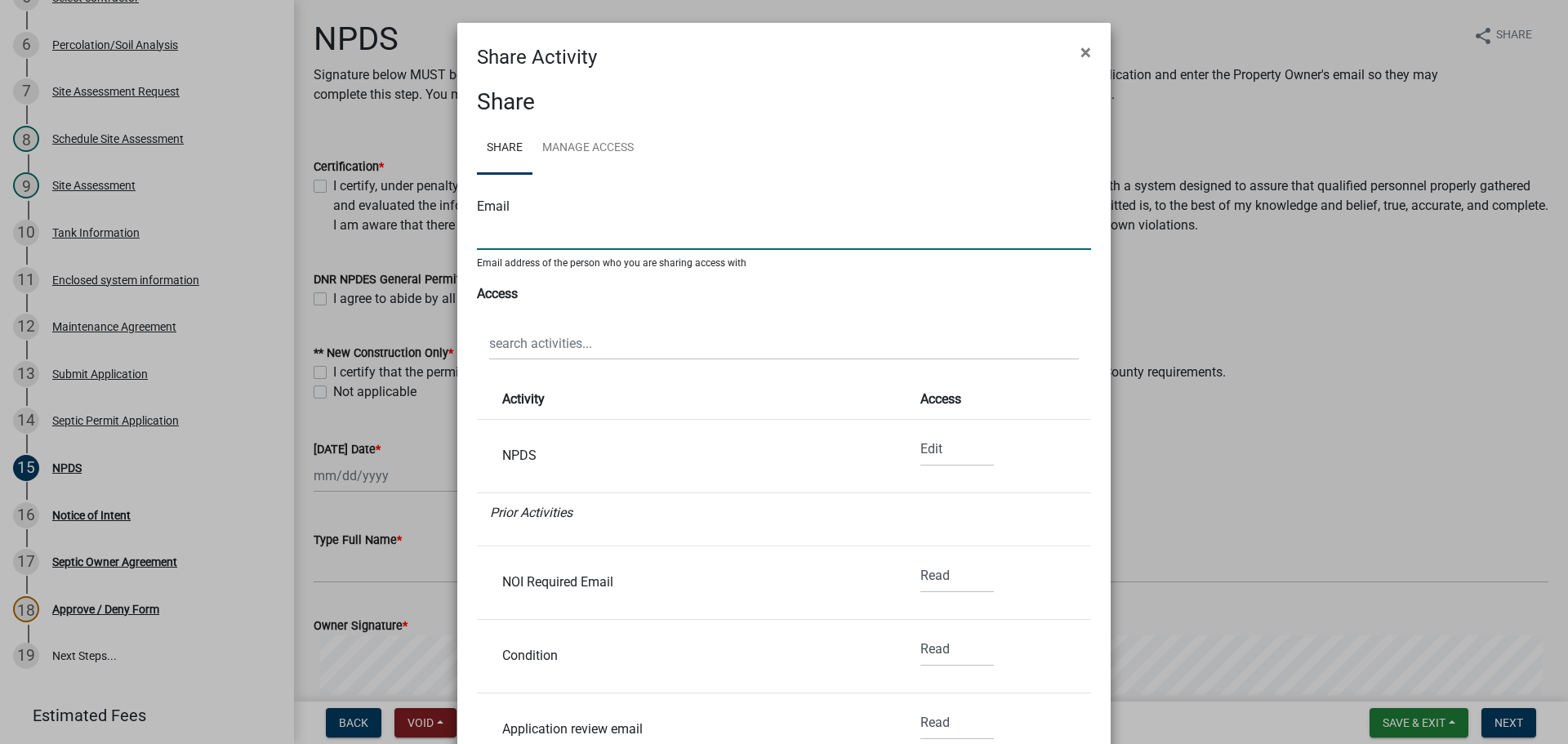
click at [542, 236] on input "text" at bounding box center [784, 233] width 615 height 33
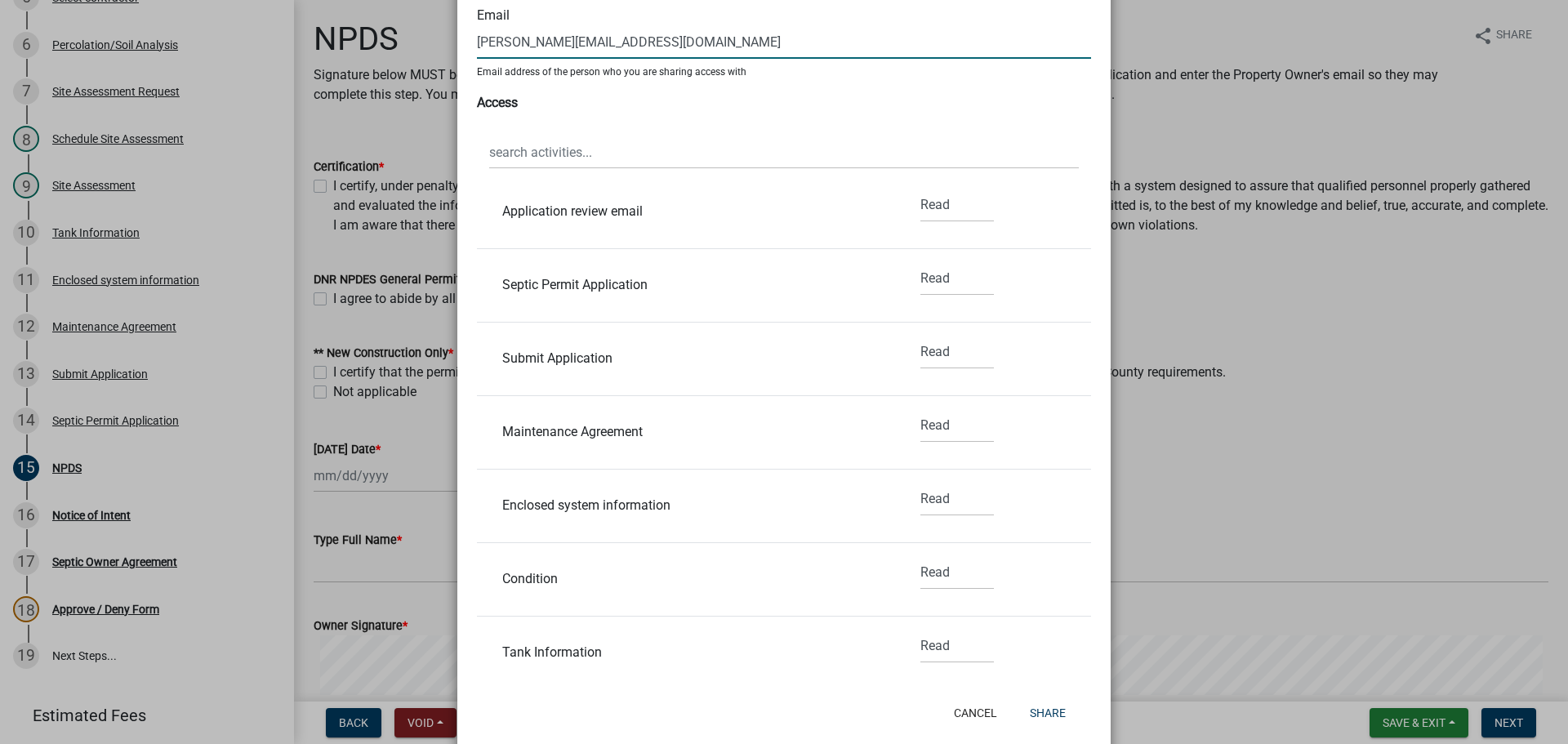
scroll to position [222, 0]
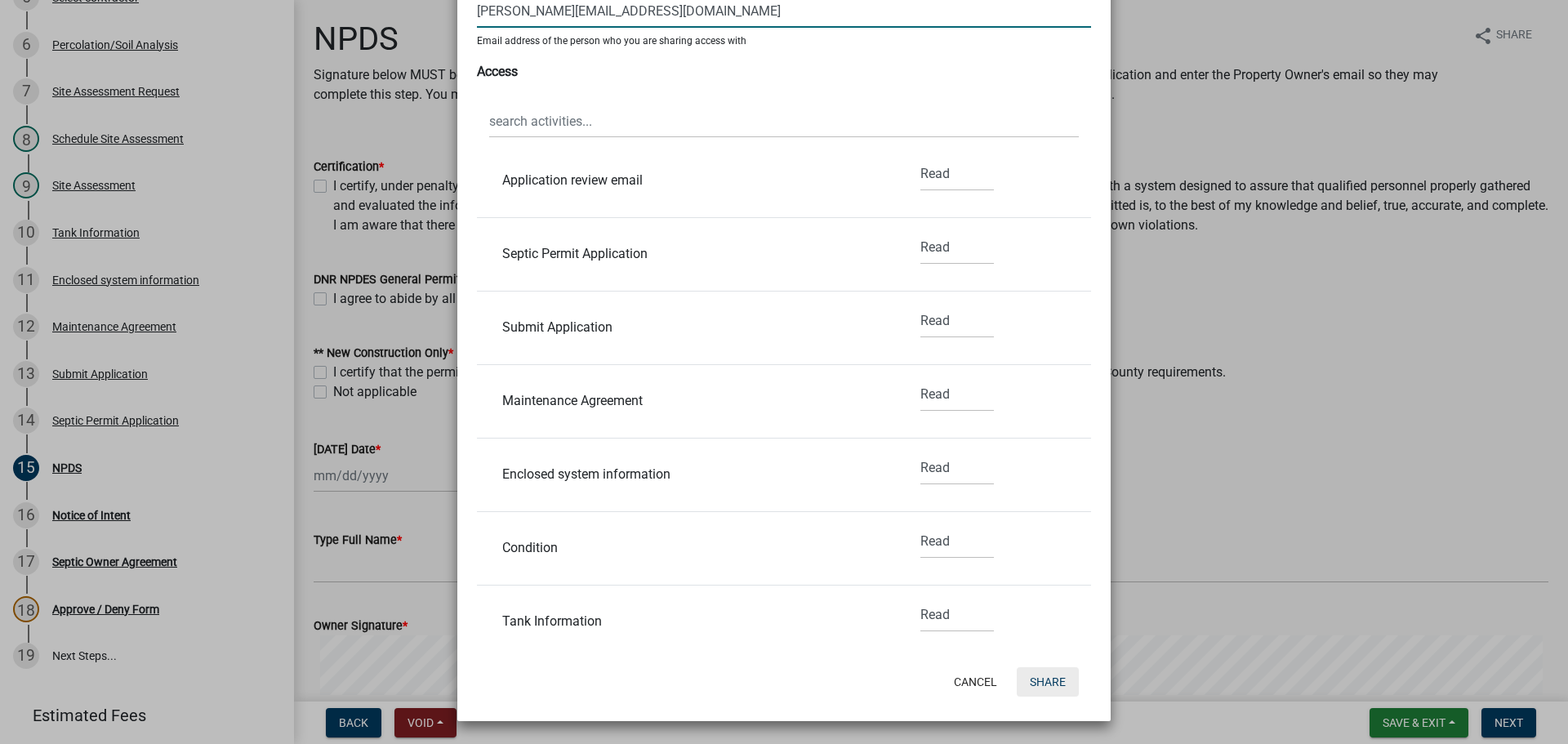
type input "[PERSON_NAME][EMAIL_ADDRESS][DOMAIN_NAME]"
click at [1030, 681] on button "Share" at bounding box center [1047, 682] width 62 height 30
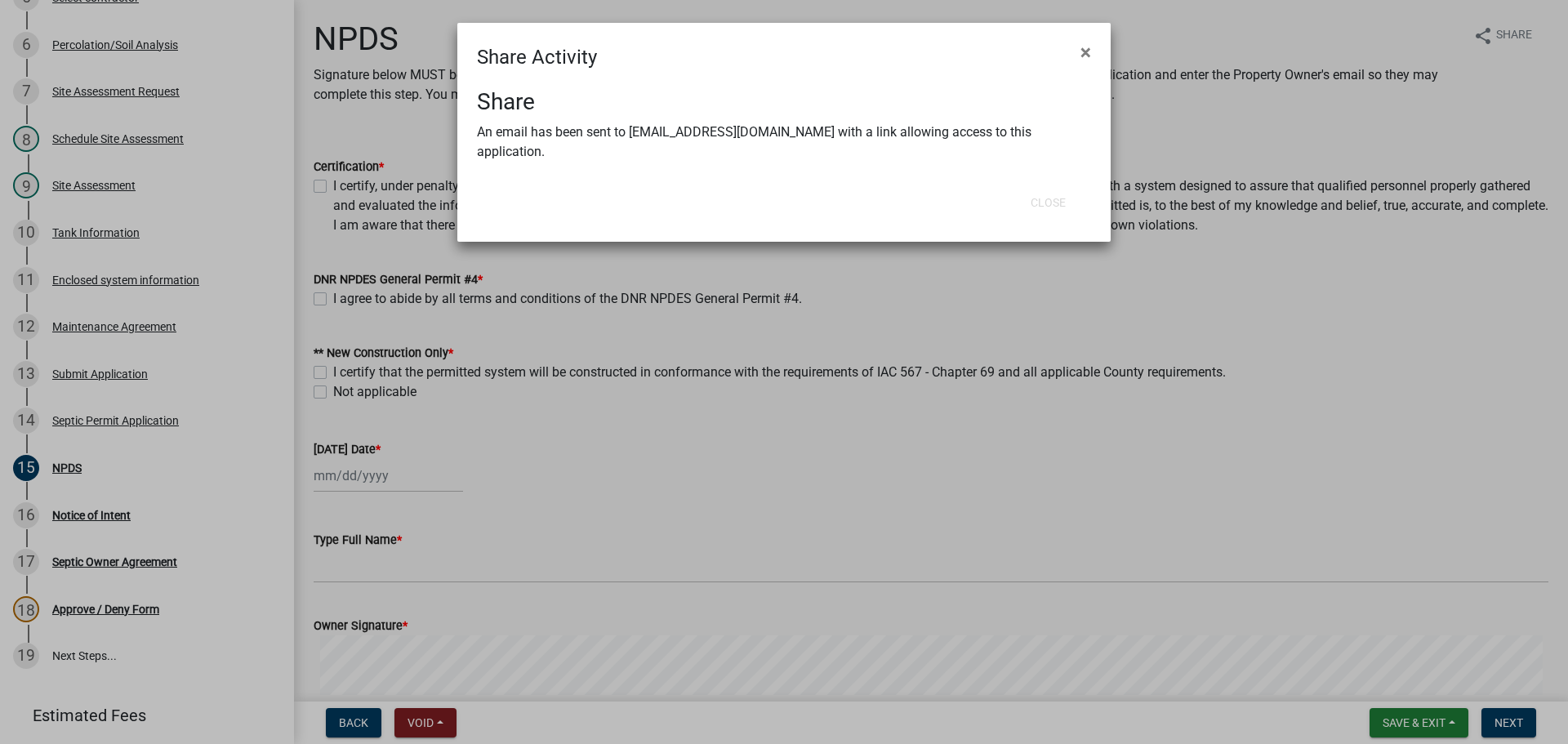
click at [983, 427] on ngb-modal-window "Share Activity × Share An email has been sent to [EMAIL_ADDRESS][DOMAIN_NAME] w…" at bounding box center [784, 372] width 1568 height 744
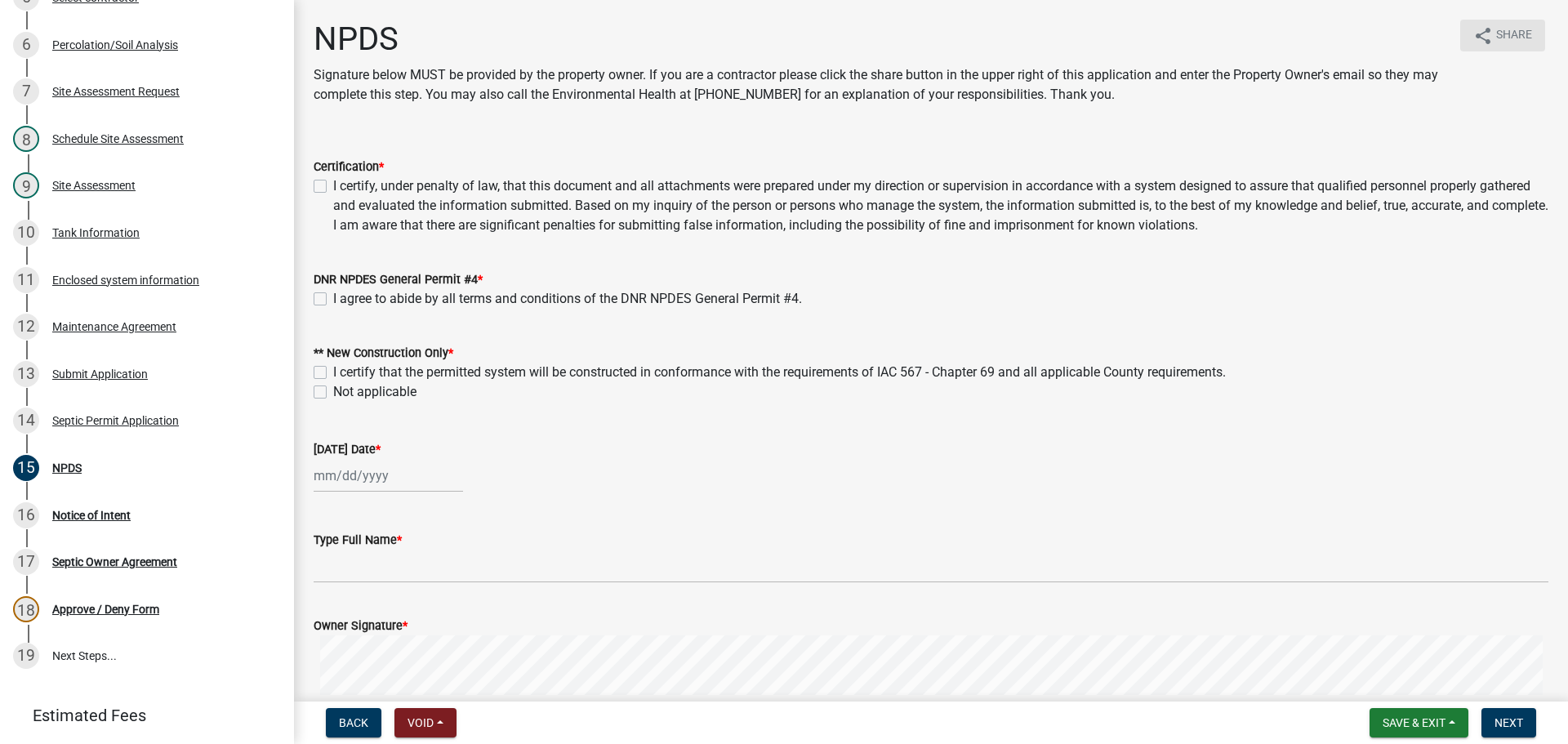
scroll to position [164, 0]
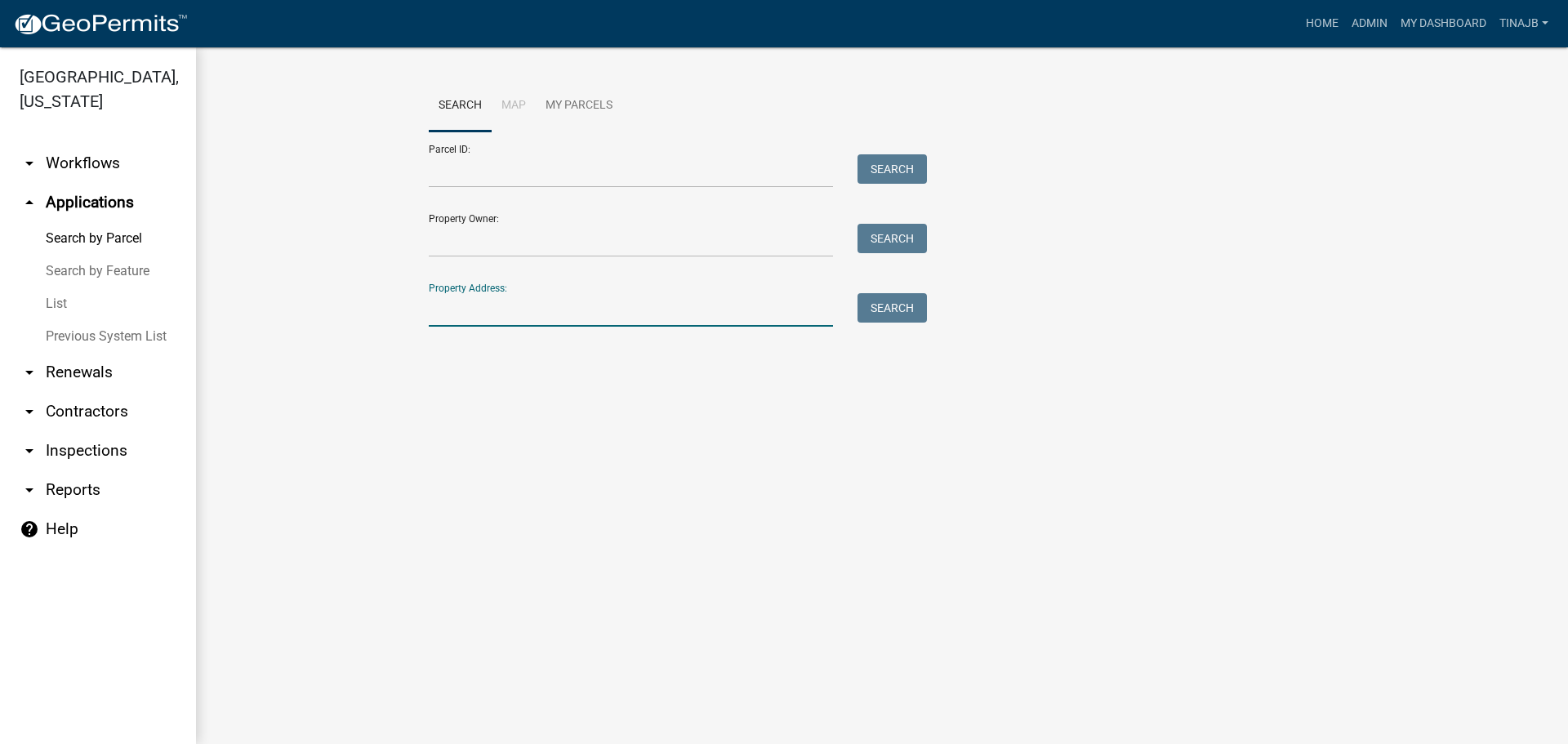
click at [484, 311] on input "Property Address:" at bounding box center [631, 310] width 404 height 33
type input "1260"
click at [909, 309] on button "Search" at bounding box center [892, 308] width 70 height 30
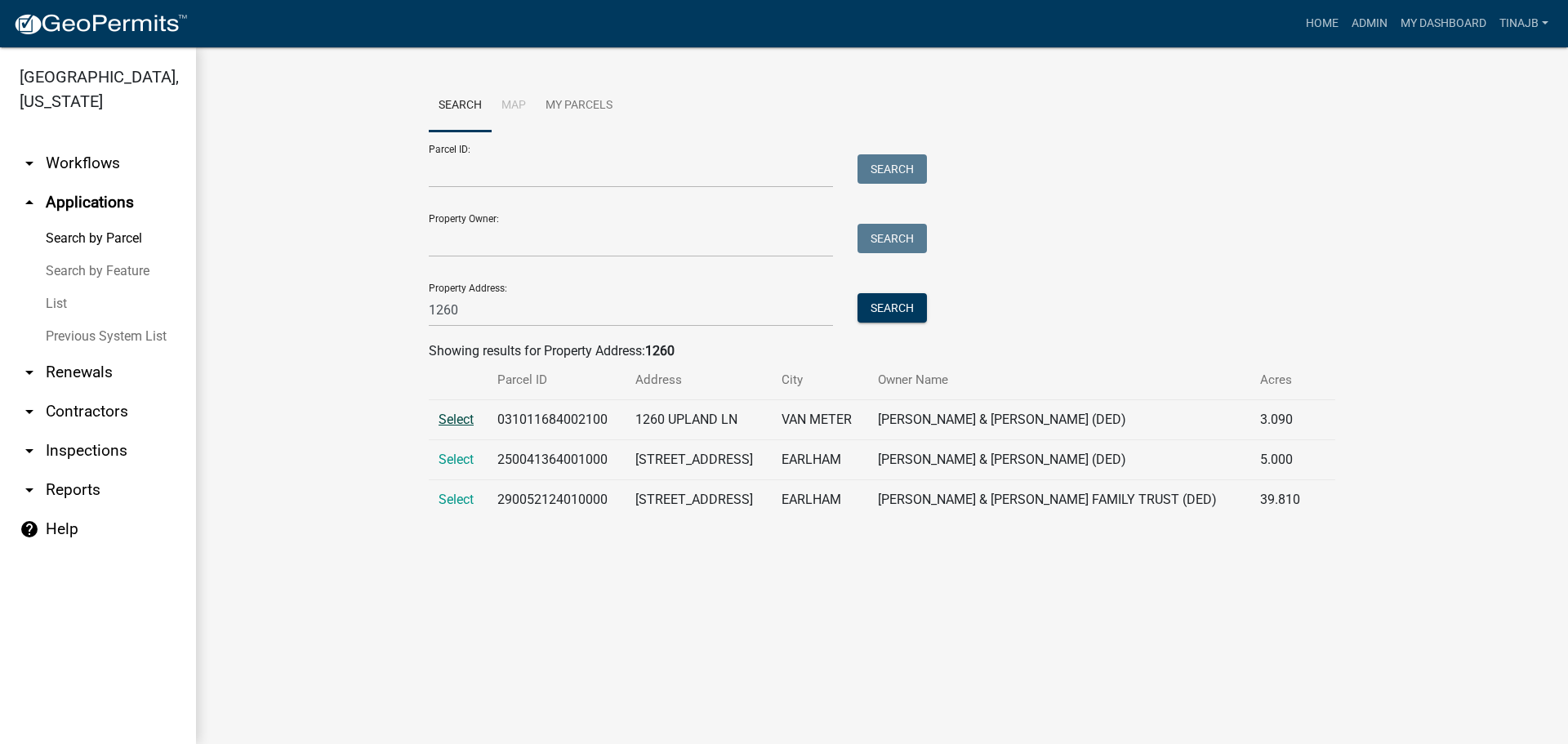
click at [469, 418] on span "Select" at bounding box center [456, 419] width 35 height 16
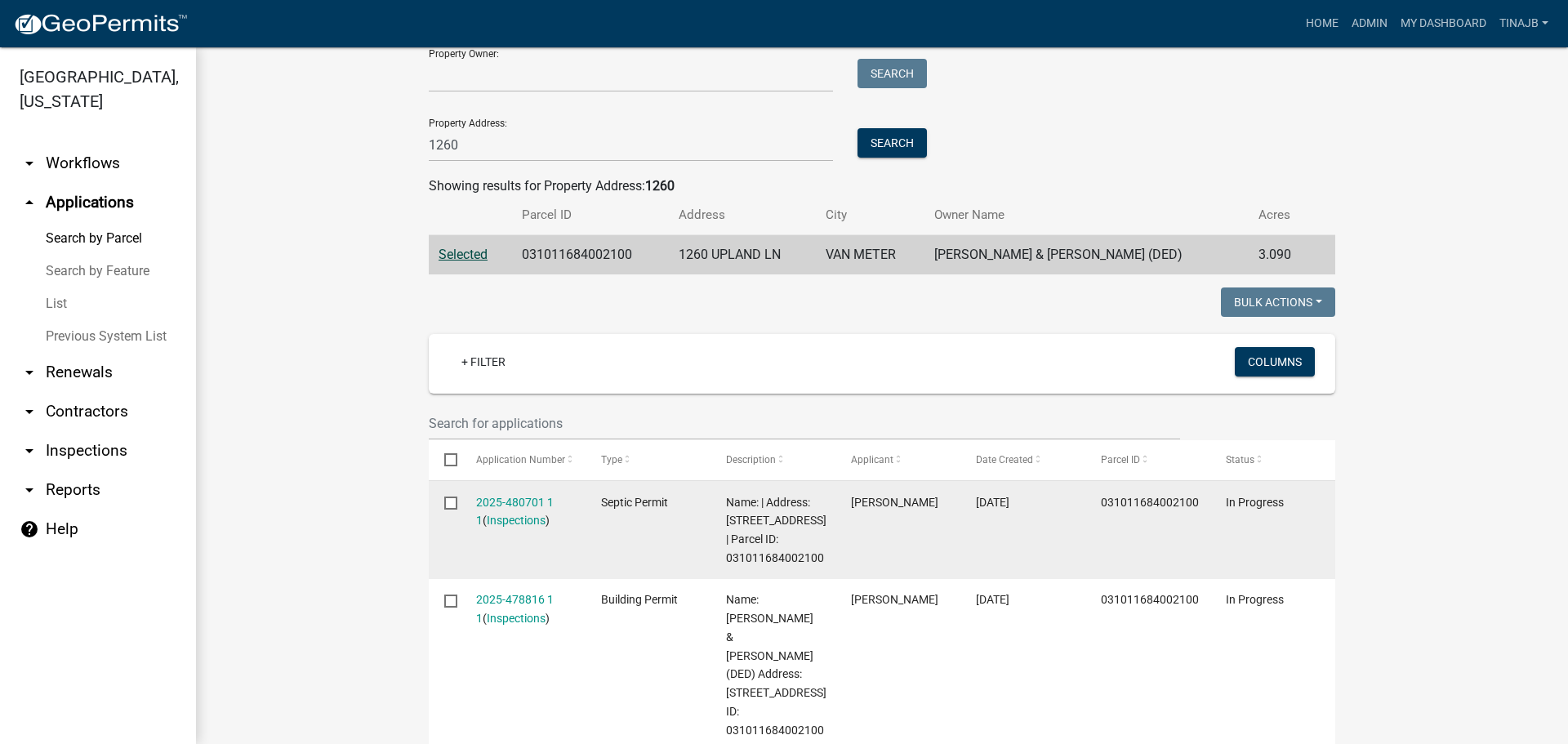
scroll to position [164, 0]
click at [508, 505] on link "2025-480701 1 1" at bounding box center [515, 513] width 77 height 32
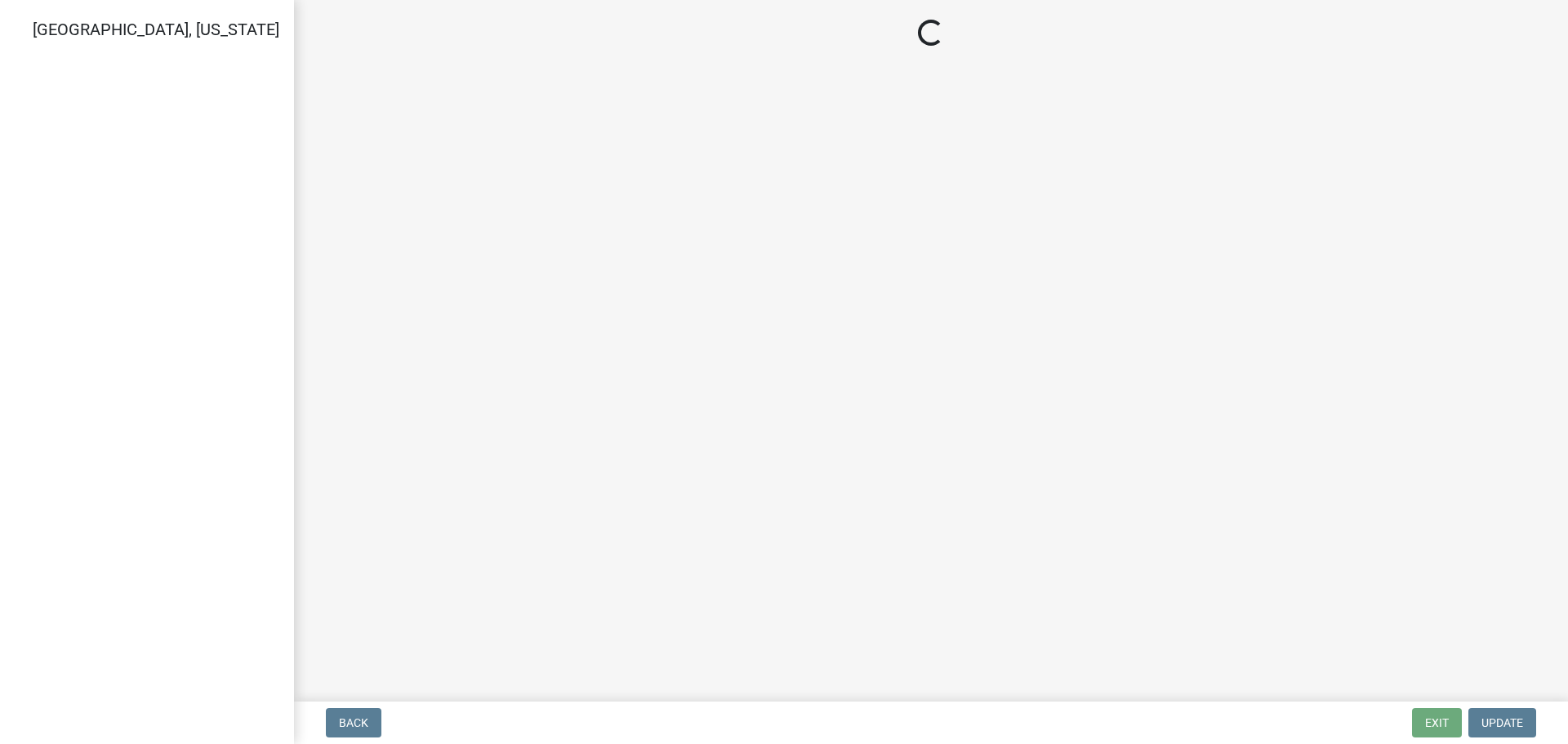
select select "cee7aade-c60a-47dc-8b48-e4cdff881902"
select select "dbe3a1b9-a4b3-48fa-b9c0-fee70399abae"
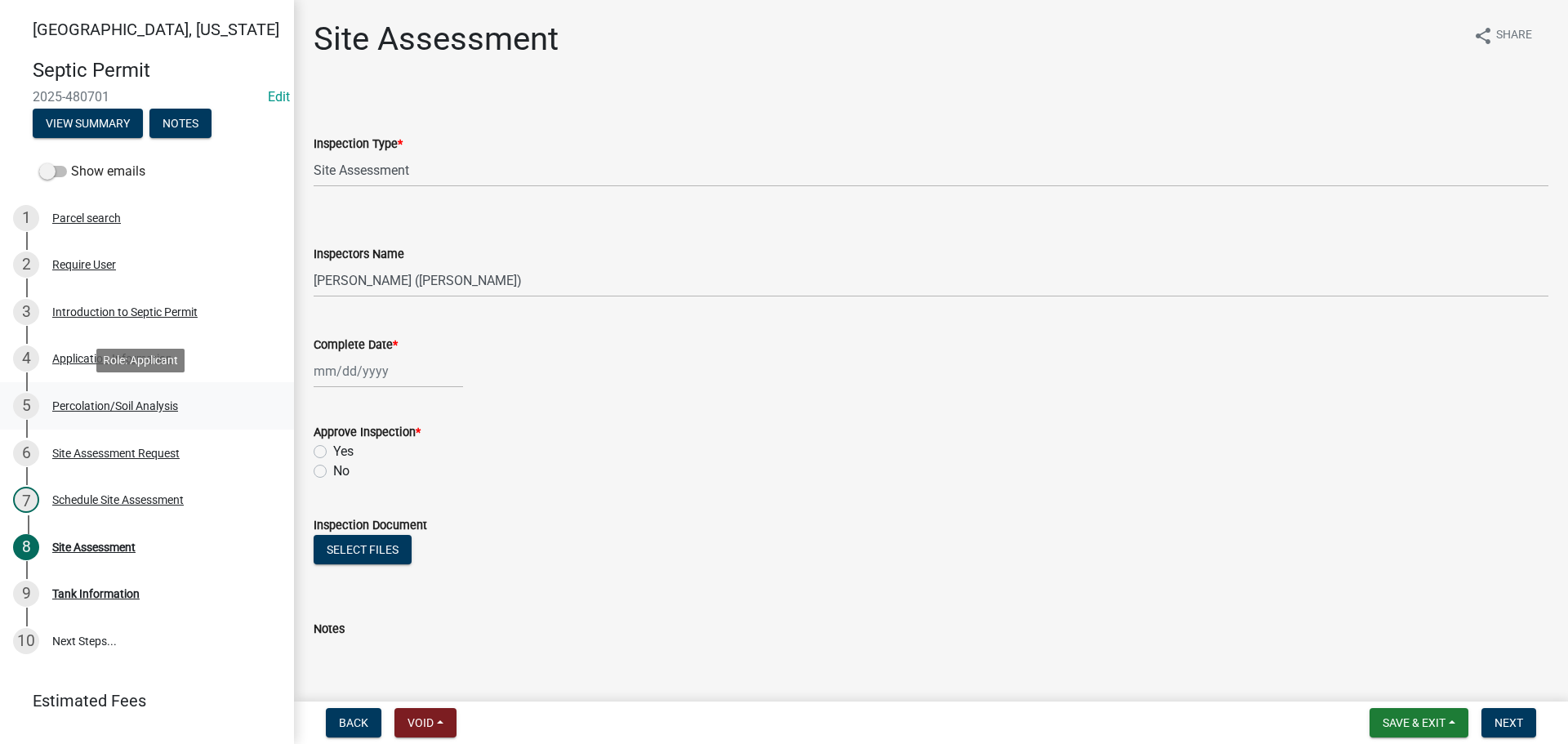
click at [104, 403] on div "Percolation/Soil Analysis" at bounding box center [115, 406] width 125 height 11
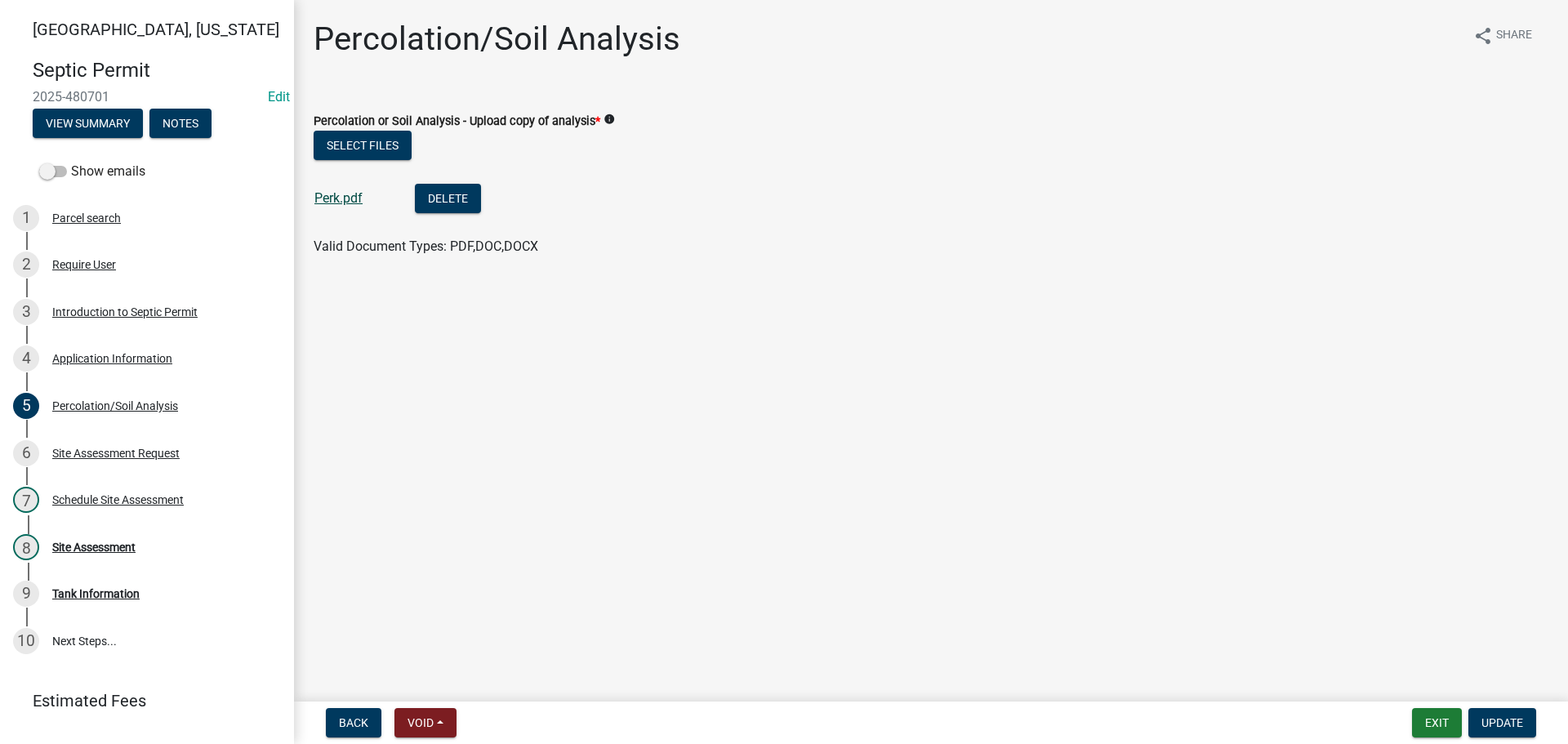
click at [351, 199] on link "Perk.pdf" at bounding box center [338, 198] width 48 height 16
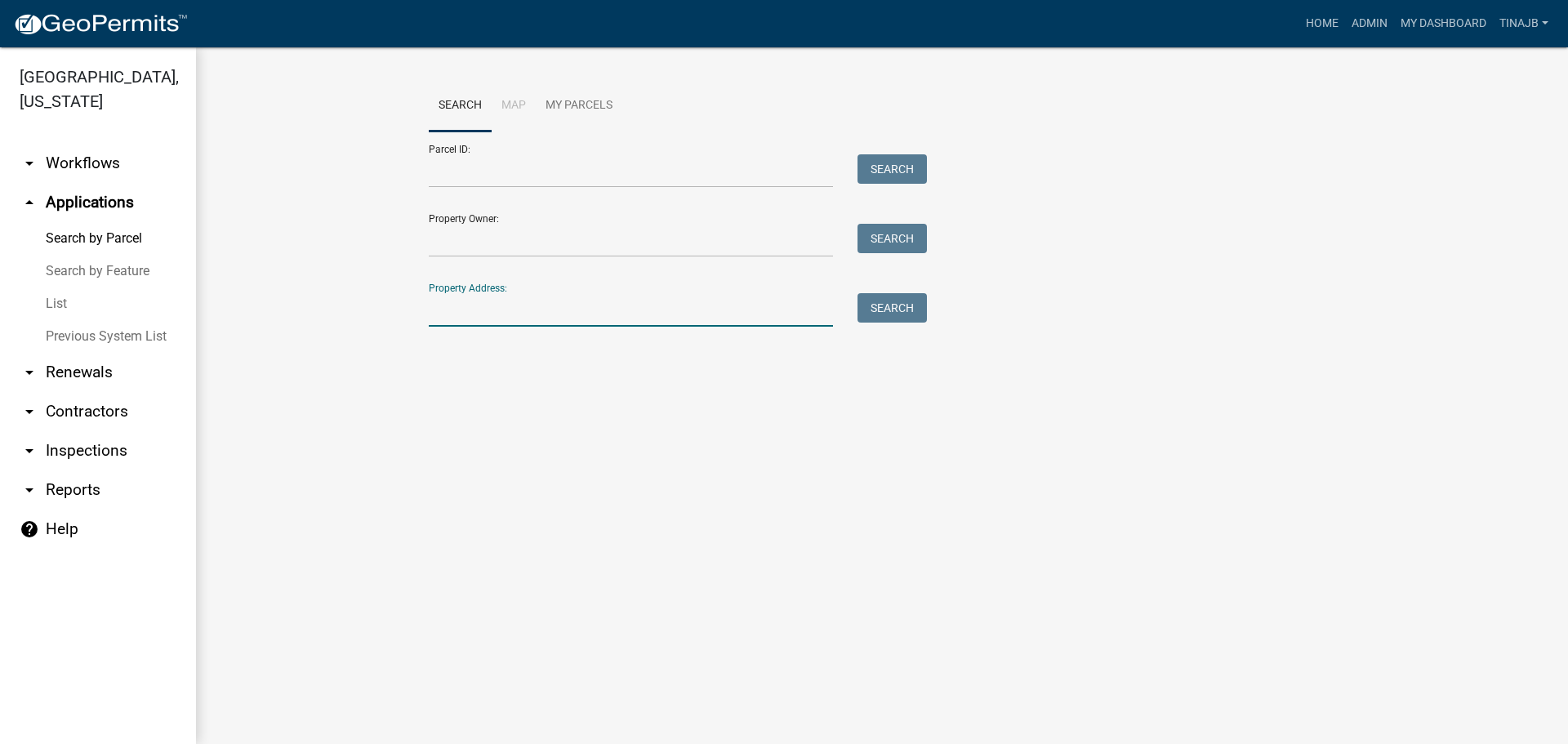
click at [495, 319] on input "Property Address:" at bounding box center [631, 310] width 404 height 33
type input "1260"
click at [903, 318] on button "Search" at bounding box center [892, 308] width 70 height 30
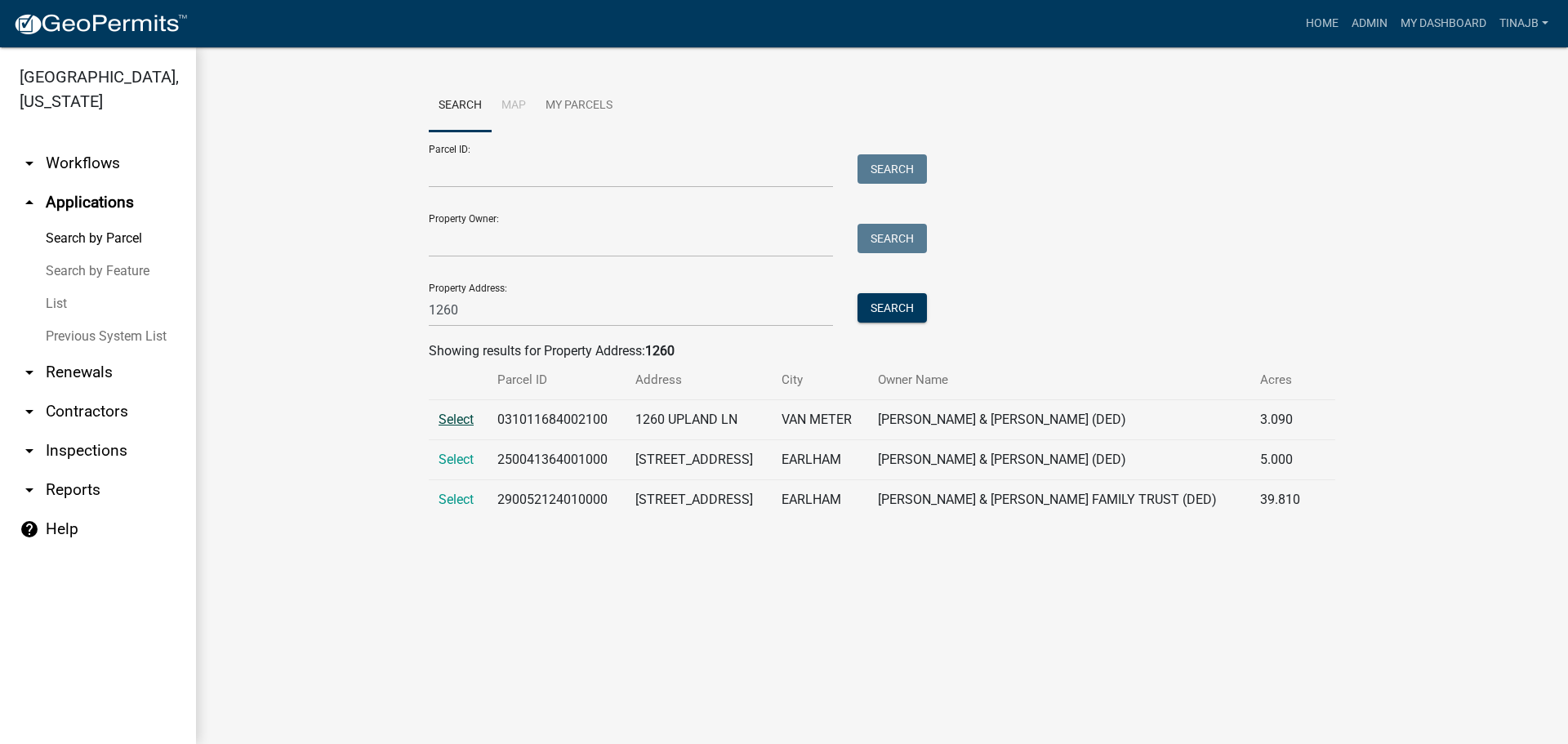
click at [458, 417] on span "Select" at bounding box center [456, 419] width 35 height 16
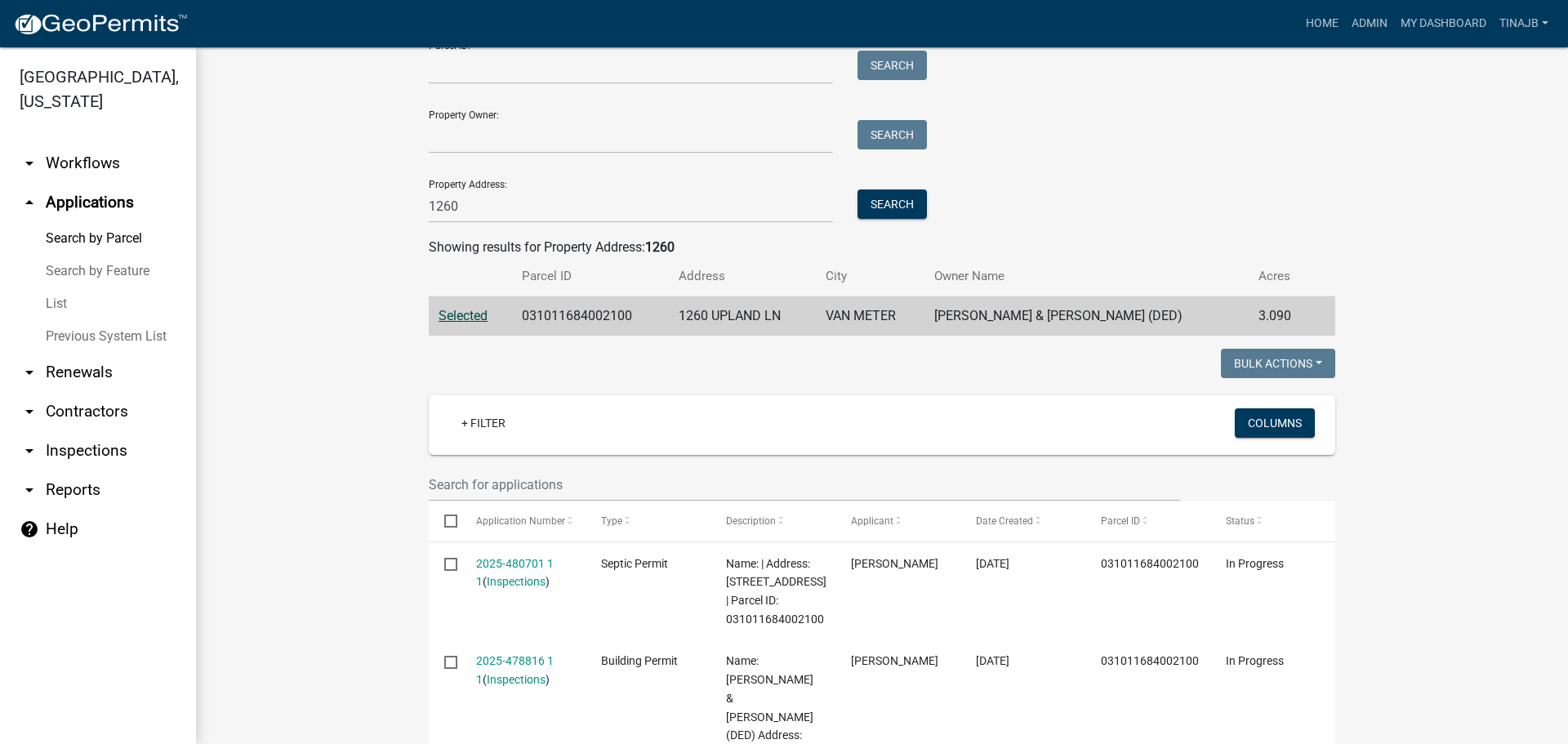
scroll to position [245, 0]
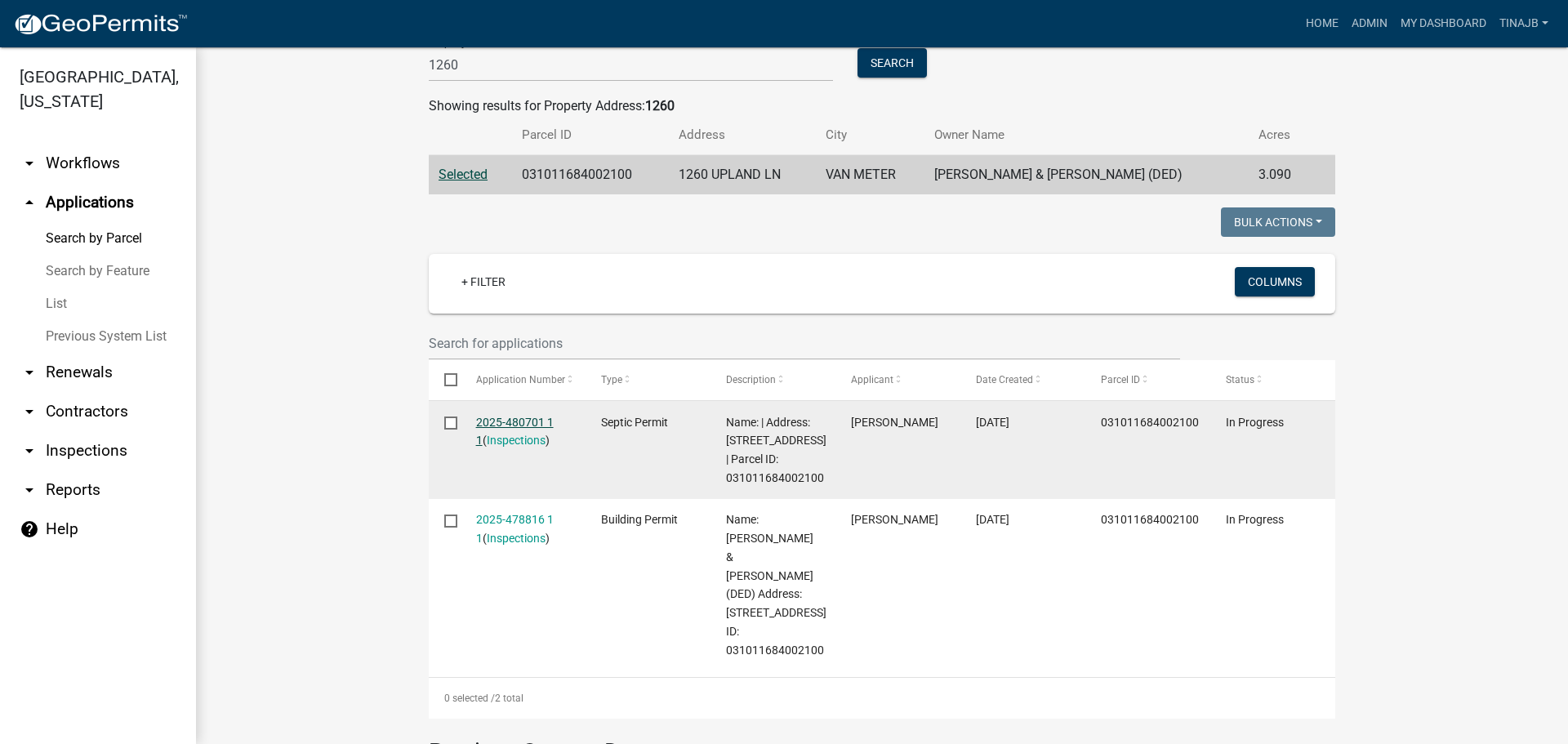
click at [502, 419] on link "2025-480701 1 1" at bounding box center [515, 432] width 77 height 32
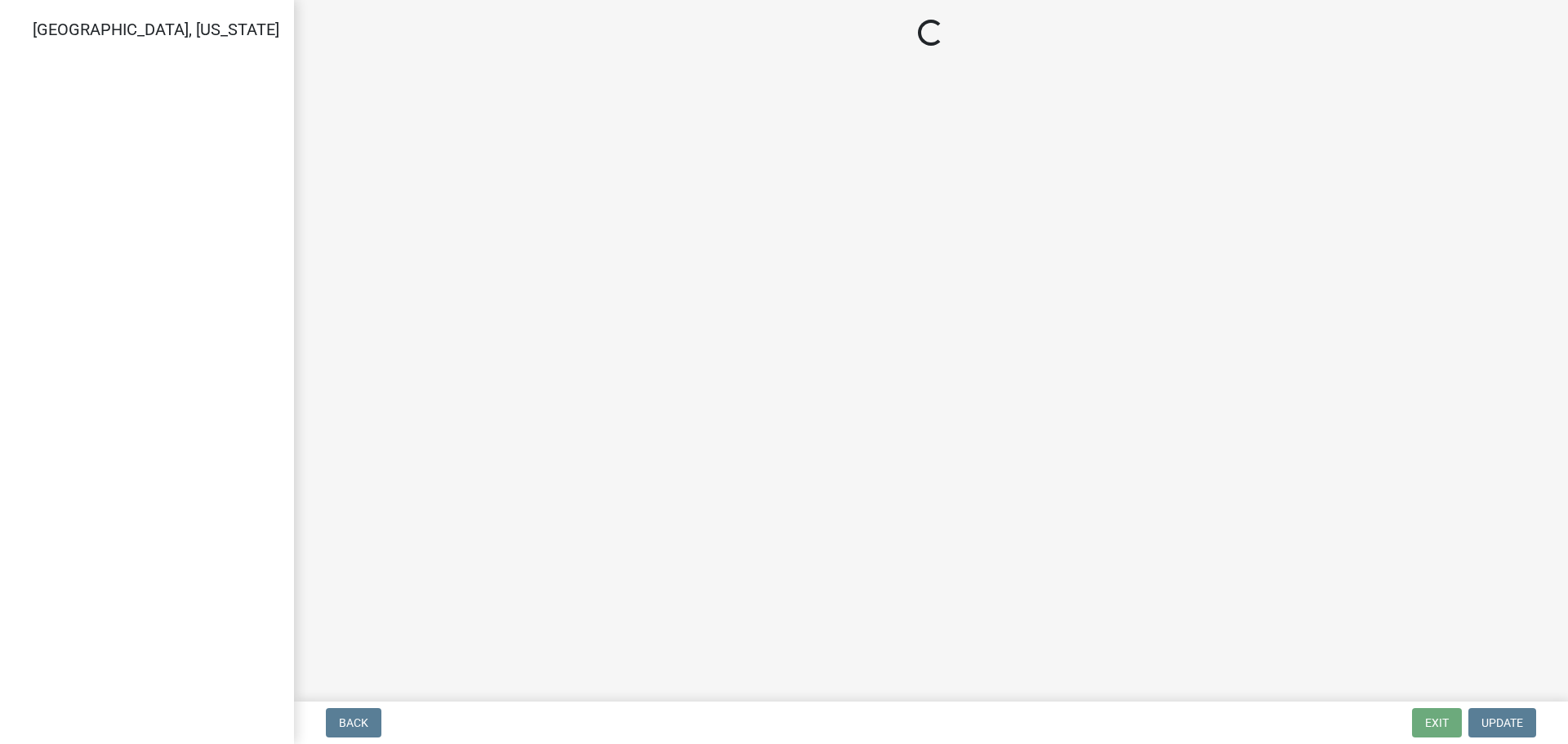
select select "cee7aade-c60a-47dc-8b48-e4cdff881902"
select select "dbe3a1b9-a4b3-48fa-b9c0-fee70399abae"
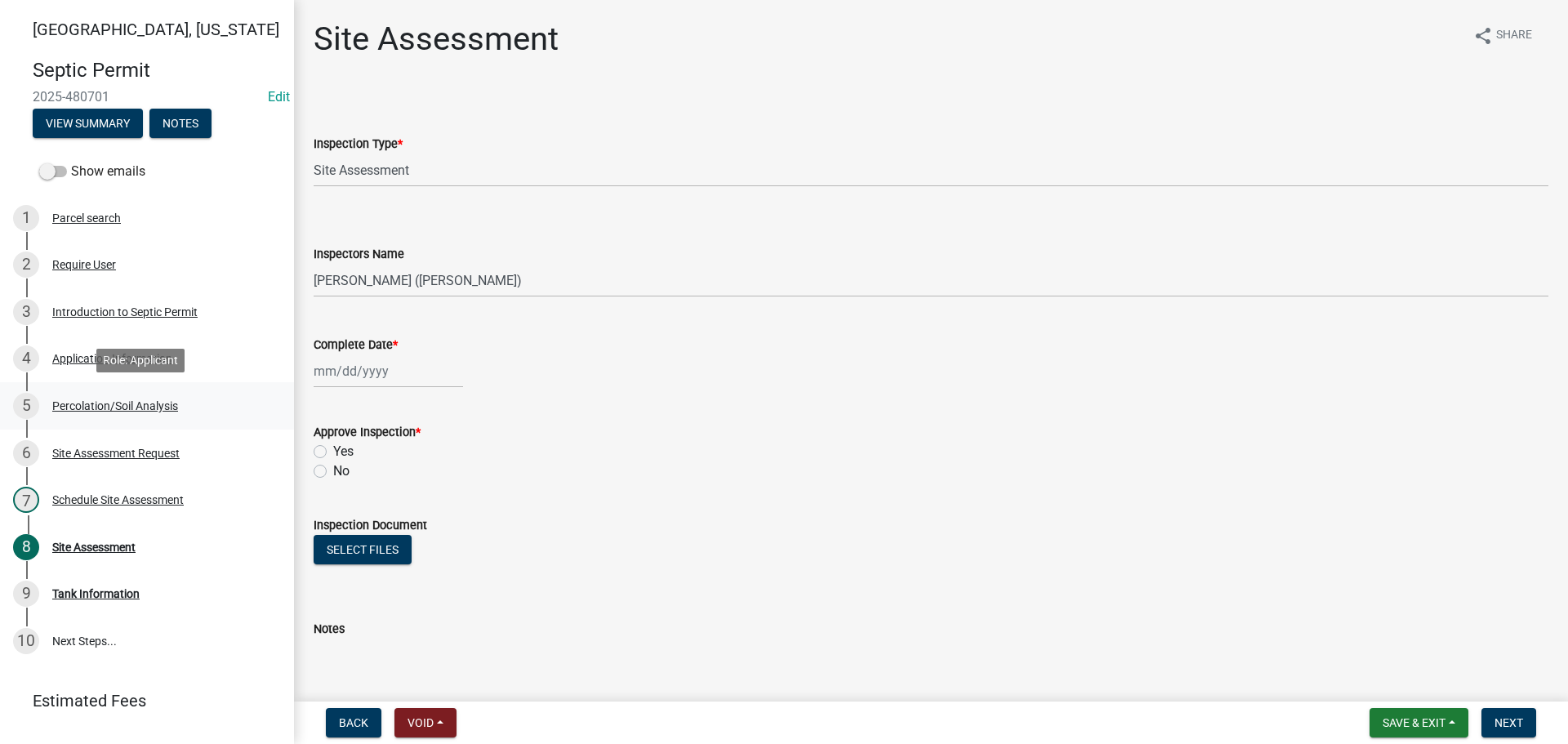
click at [103, 400] on div "Percolation/Soil Analysis" at bounding box center [115, 406] width 125 height 11
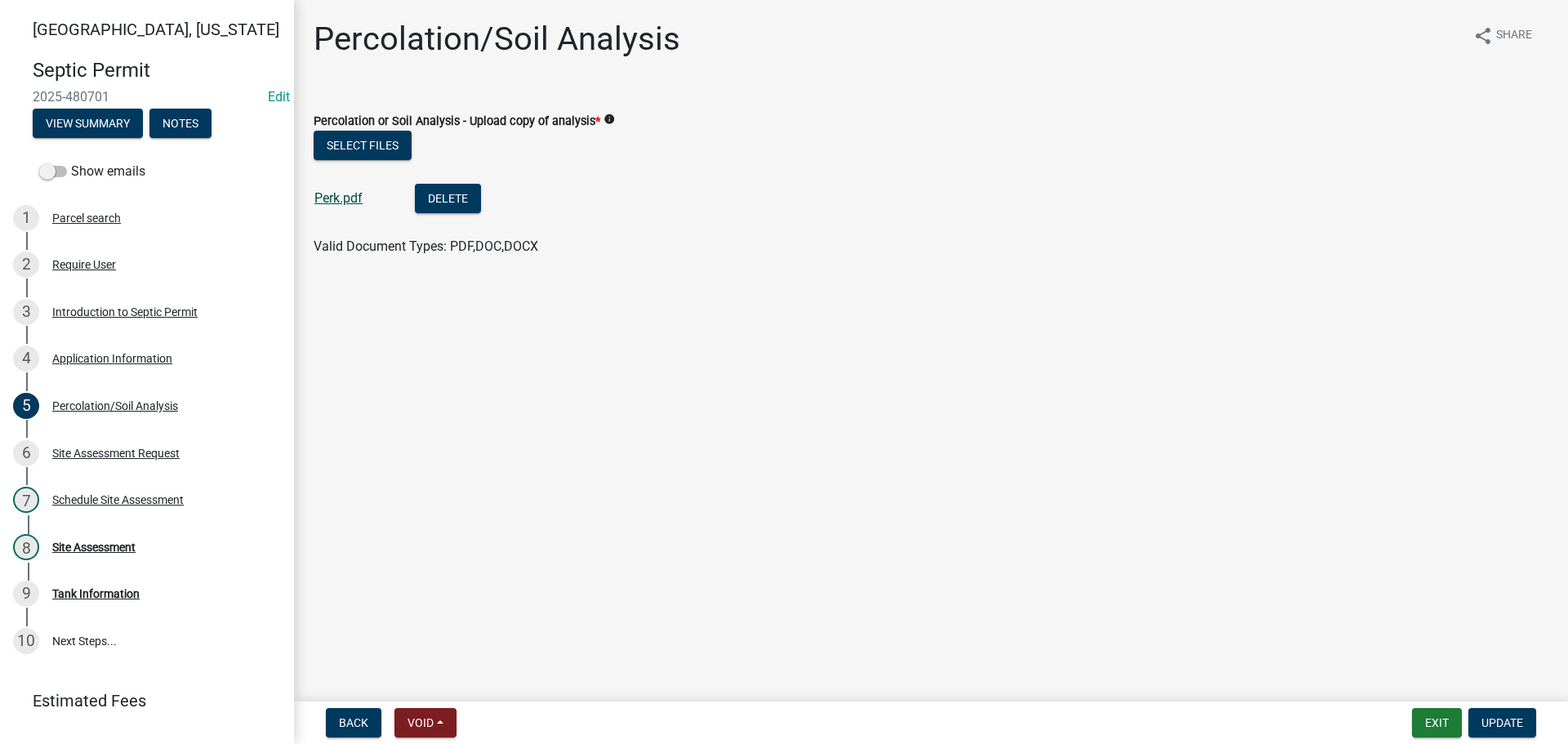
click at [343, 198] on link "Perk.pdf" at bounding box center [338, 198] width 48 height 16
